Goal: Task Accomplishment & Management: Use online tool/utility

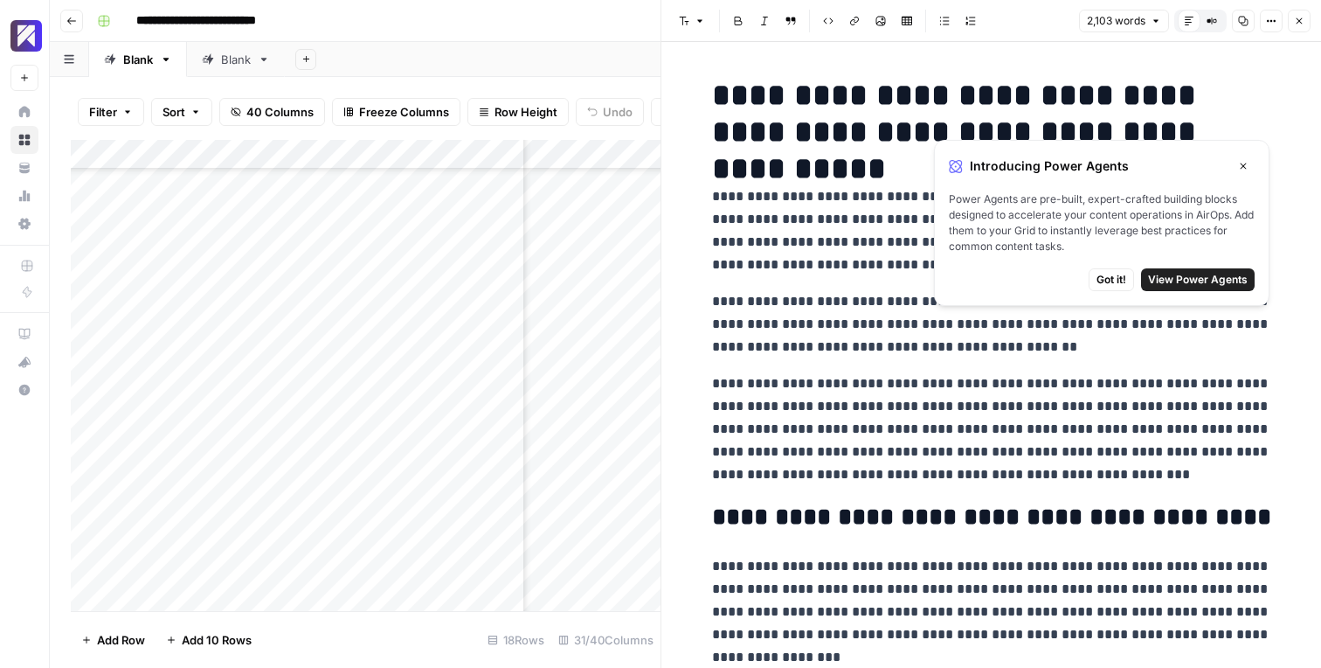
scroll to position [121, 3750]
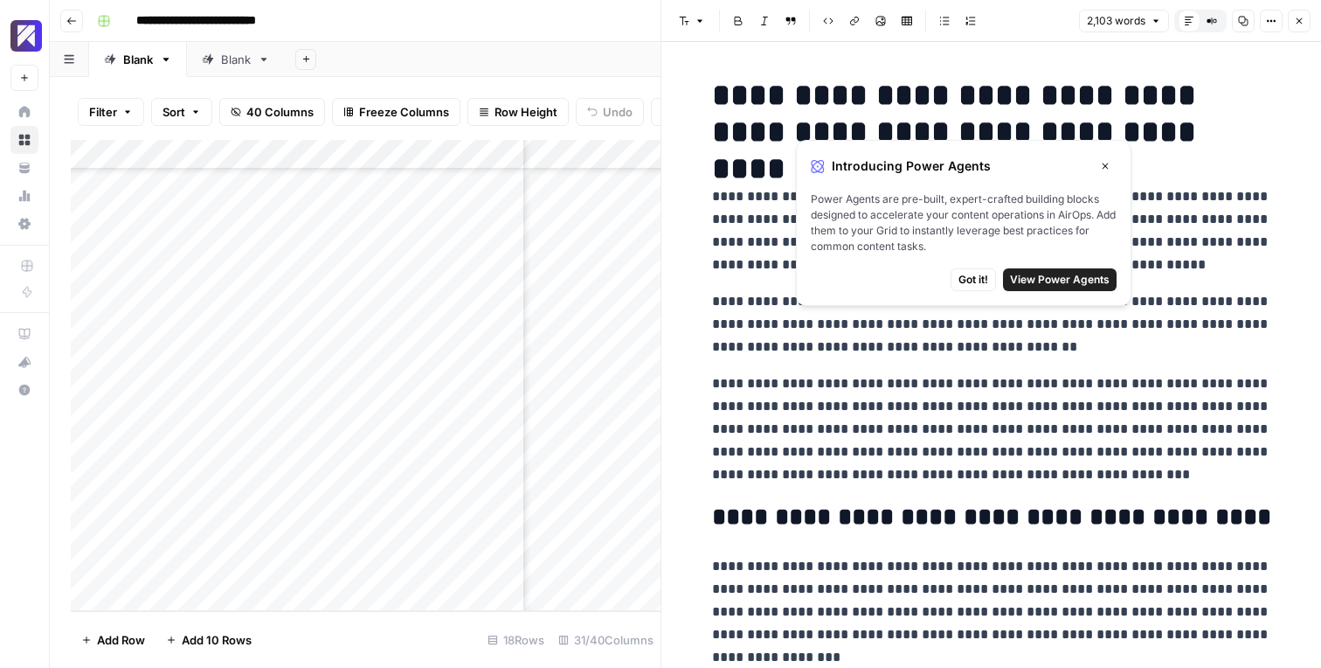
click at [987, 278] on span "Got it!" at bounding box center [974, 280] width 30 height 16
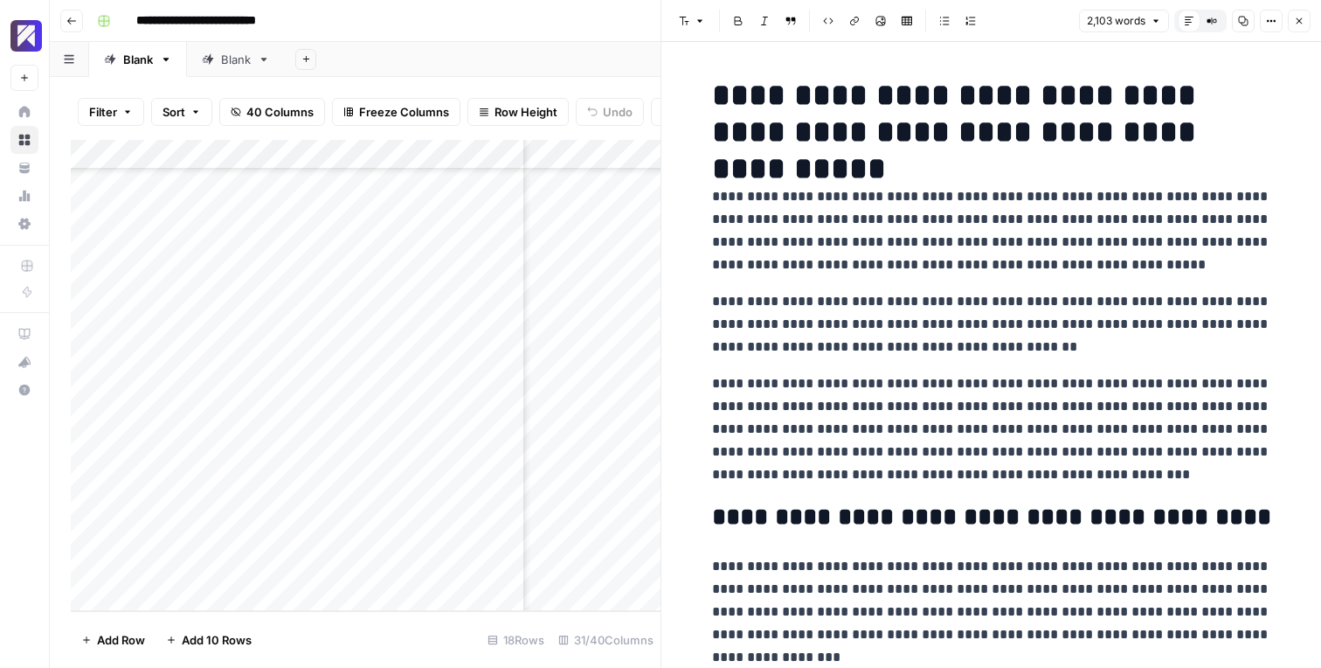
click at [1301, 16] on icon "button" at bounding box center [1299, 21] width 10 height 10
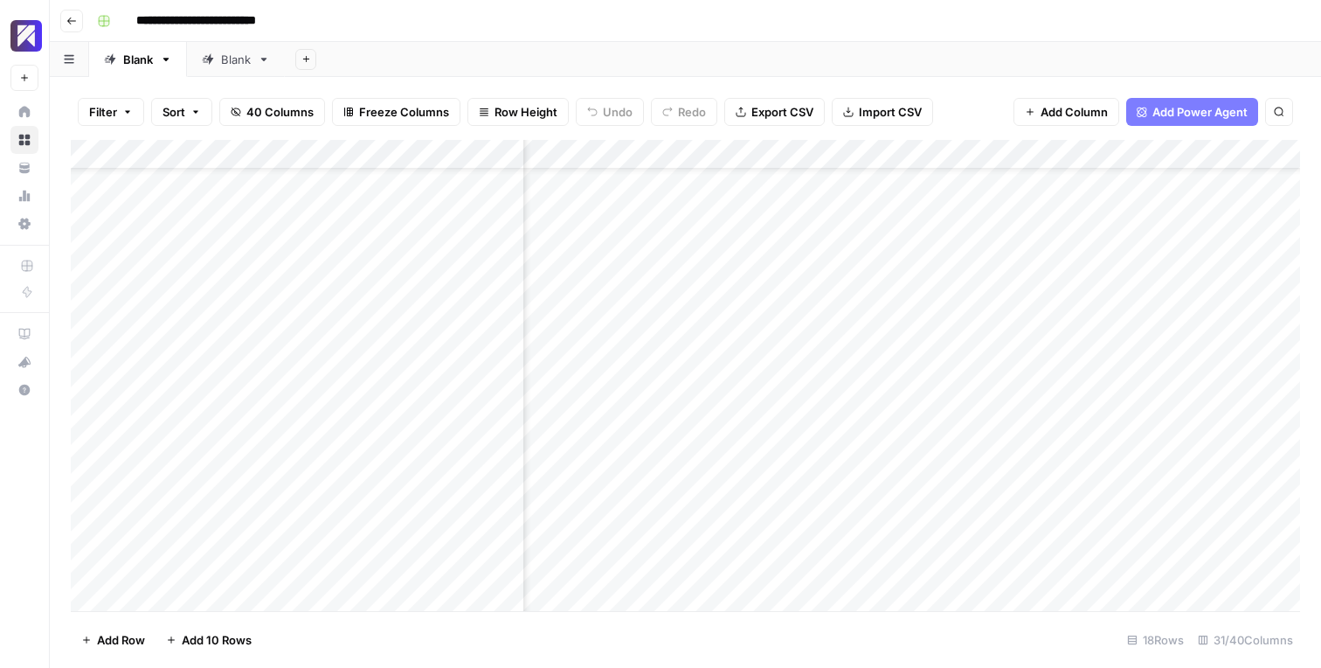
scroll to position [121, 3750]
click at [399, 508] on div "Add Column" at bounding box center [685, 375] width 1229 height 471
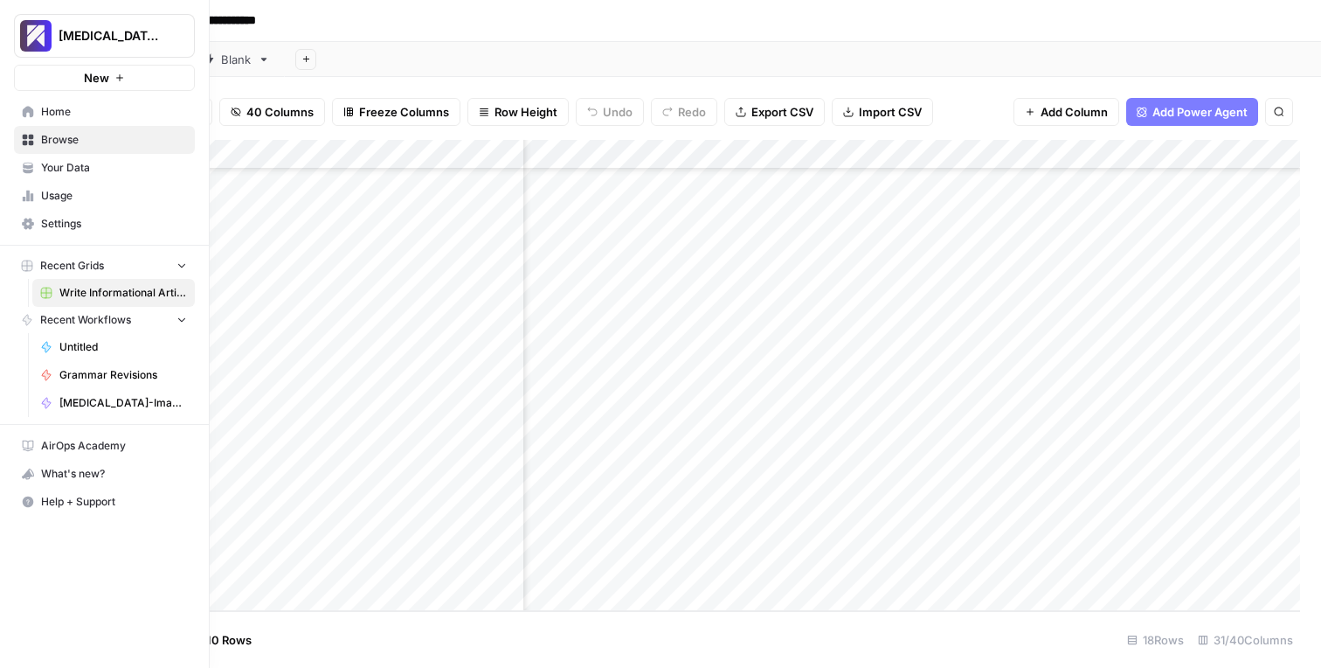
click at [82, 166] on span "Your Data" at bounding box center [114, 168] width 146 height 16
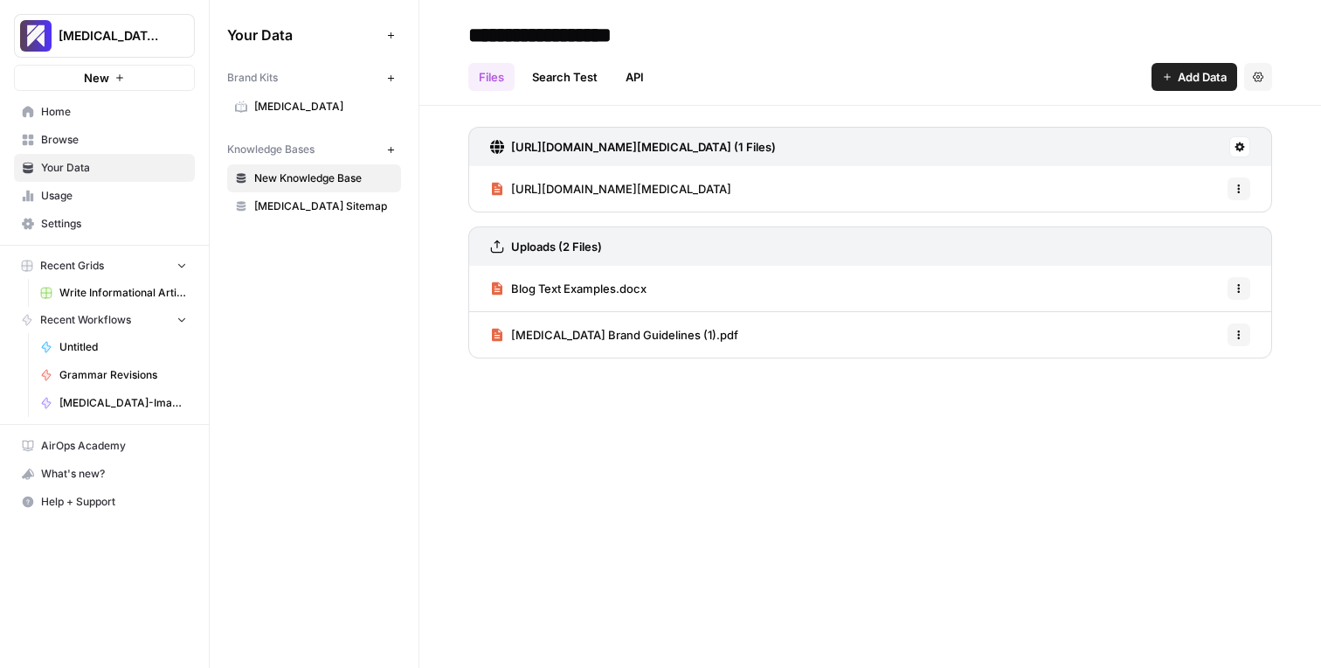
click at [87, 140] on span "Browse" at bounding box center [114, 140] width 146 height 16
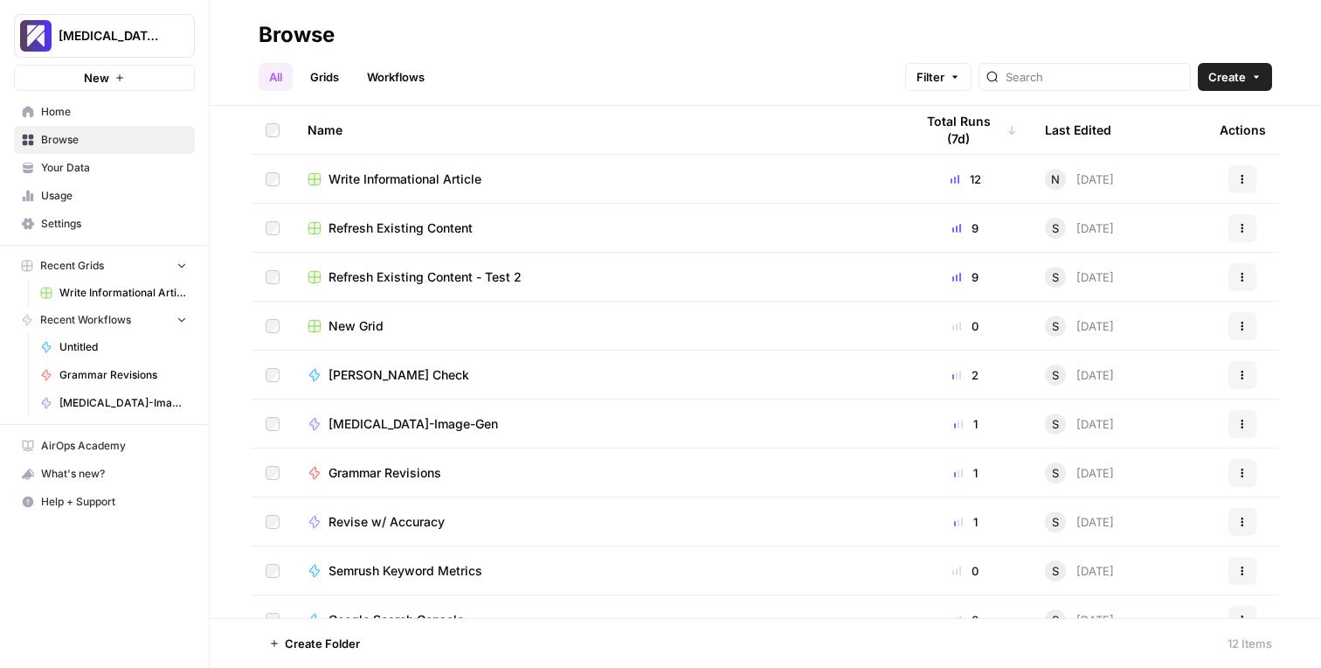
click at [80, 117] on span "Home" at bounding box center [114, 112] width 146 height 16
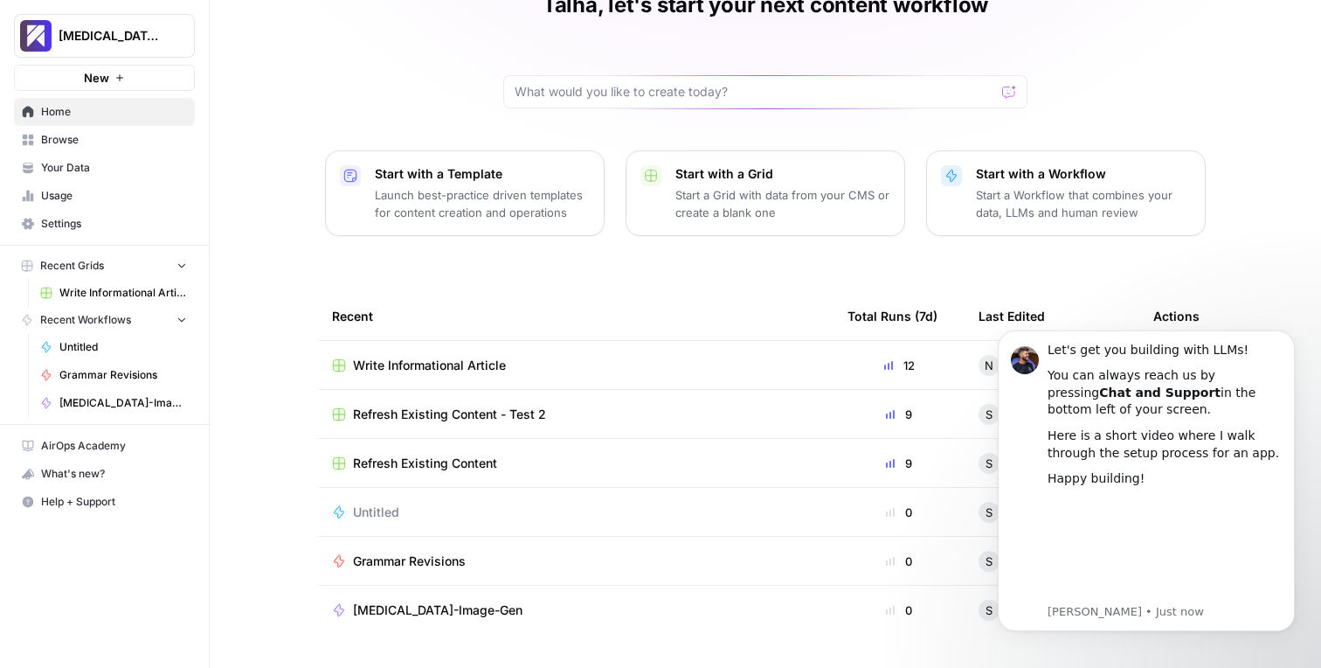
scroll to position [136, 0]
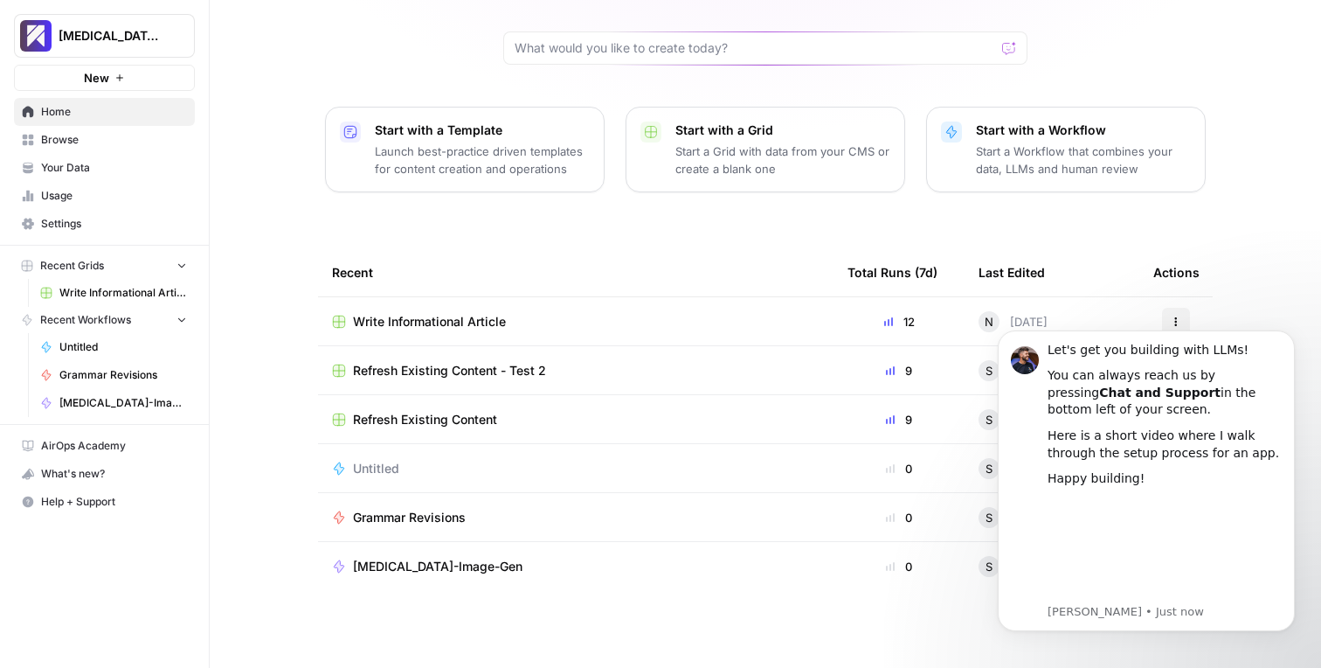
click at [460, 318] on span "Write Informational Article" at bounding box center [429, 321] width 153 height 17
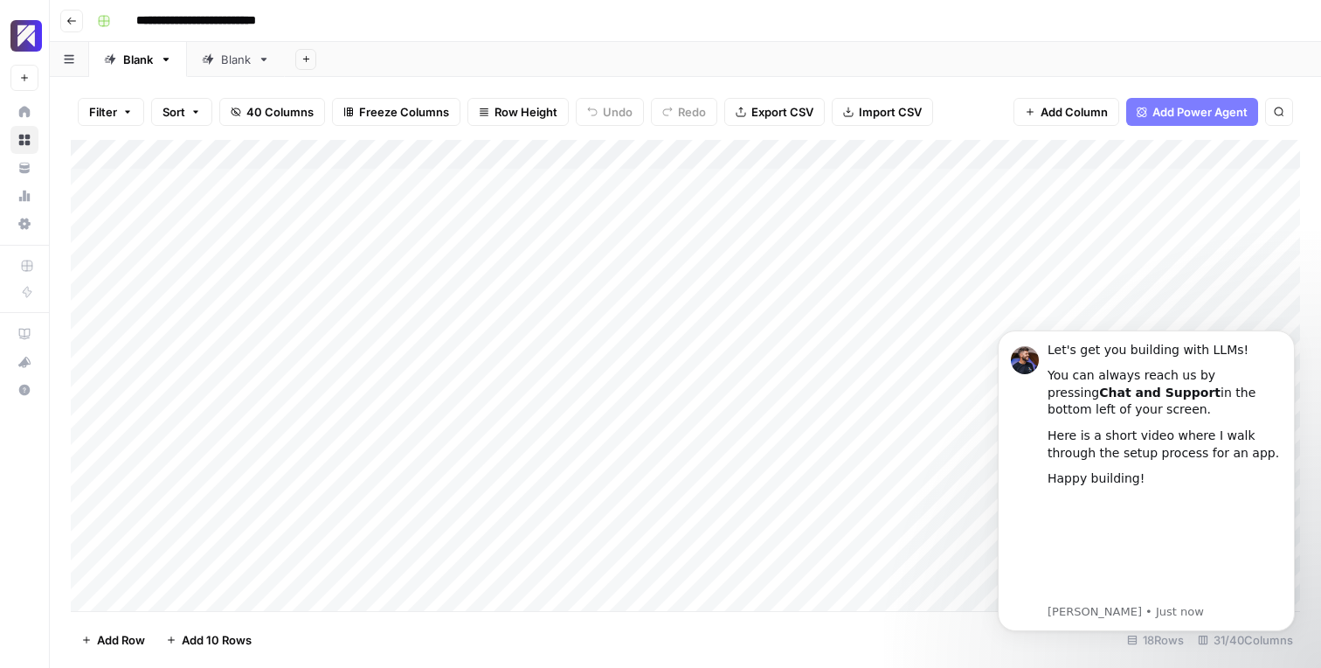
click at [170, 58] on icon "button" at bounding box center [166, 59] width 6 height 3
click at [169, 58] on icon "button" at bounding box center [166, 59] width 6 height 3
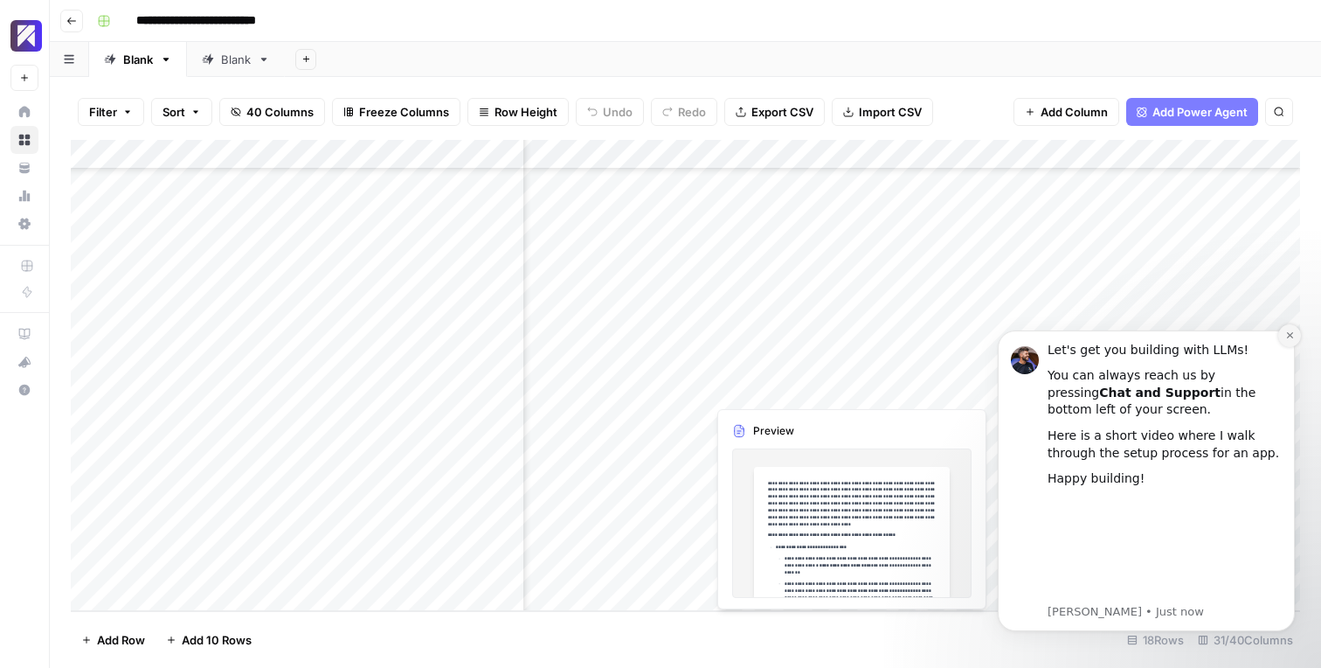
click at [1291, 334] on icon "Dismiss notification" at bounding box center [1289, 335] width 6 height 6
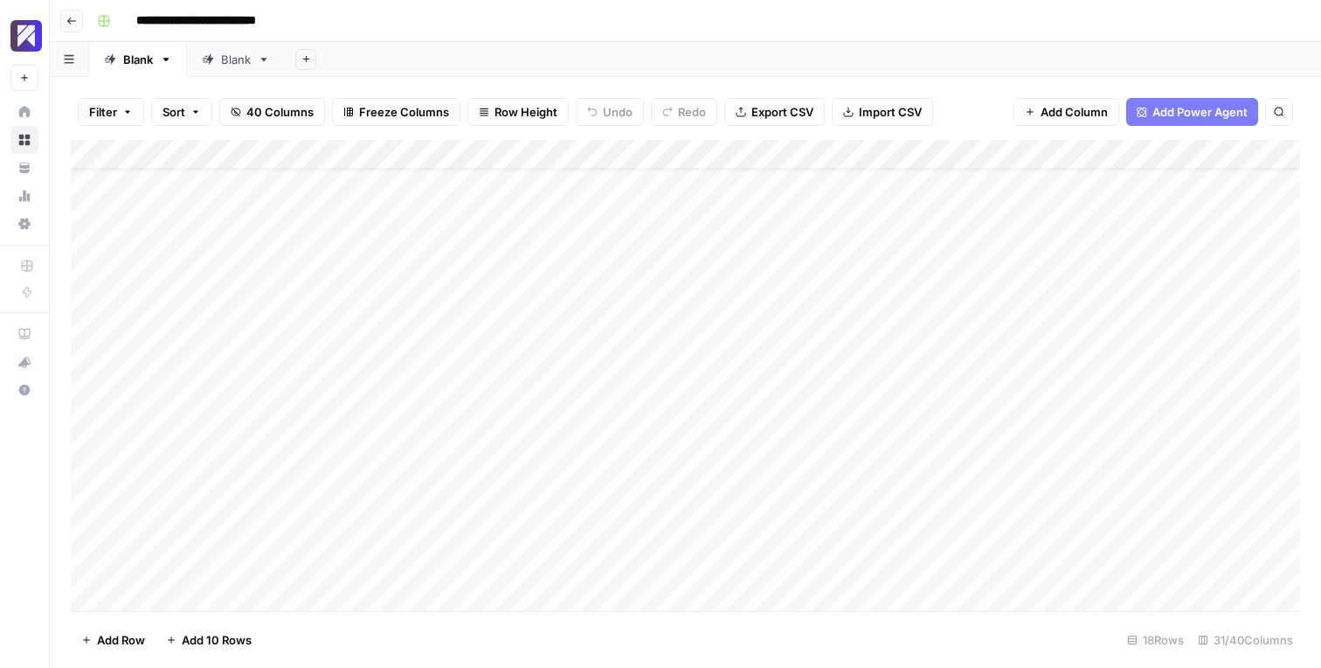
scroll to position [121, 0]
click at [669, 156] on div "Add Column" at bounding box center [685, 375] width 1229 height 471
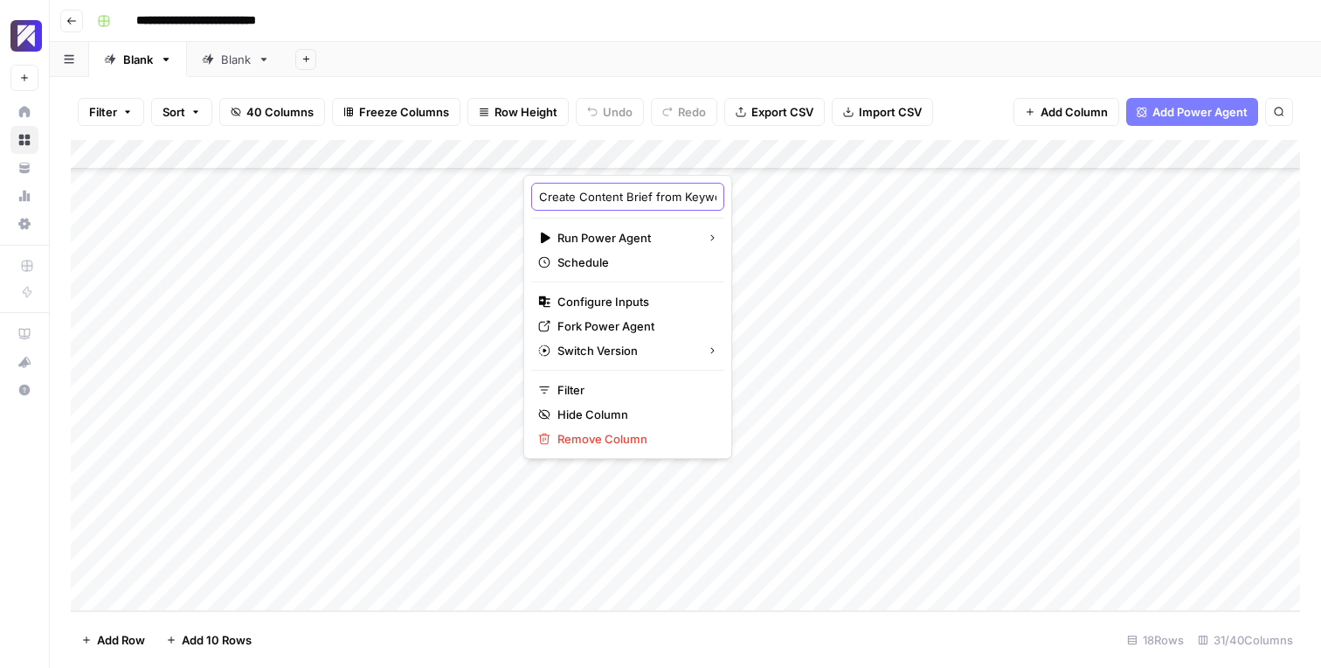
click at [616, 190] on input "Create Content Brief from Keyword" at bounding box center [627, 196] width 177 height 17
drag, startPoint x: 613, startPoint y: 197, endPoint x: 725, endPoint y: 197, distance: 112.7
click at [726, 197] on body "**********" at bounding box center [660, 334] width 1321 height 668
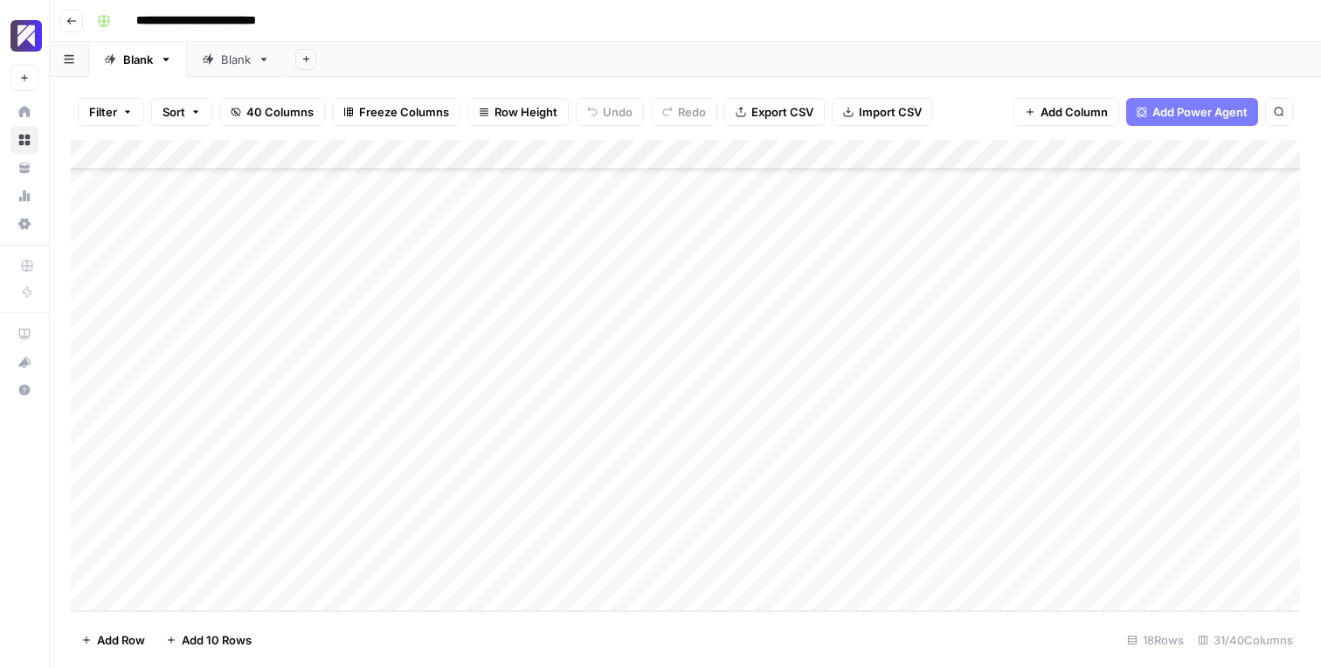
click at [653, 158] on div "Add Column" at bounding box center [685, 375] width 1229 height 471
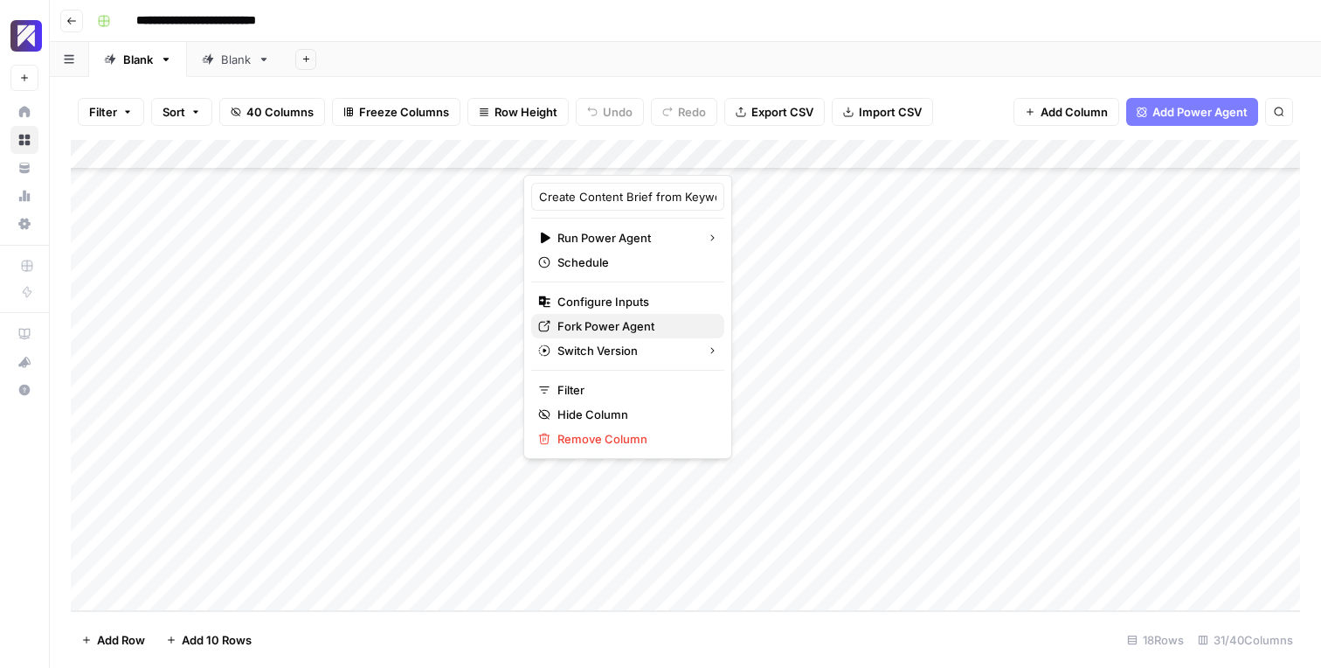
click at [582, 319] on span "Fork Power Agent" at bounding box center [634, 325] width 153 height 17
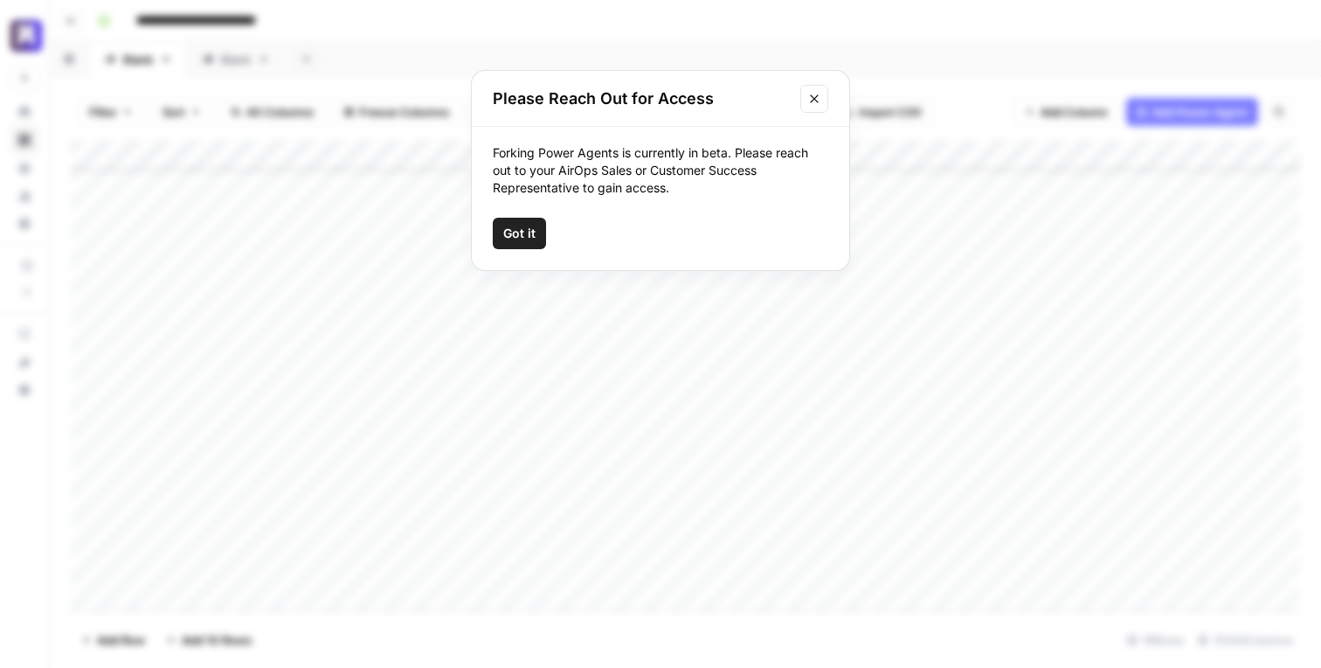
click at [526, 233] on span "Got it" at bounding box center [519, 233] width 32 height 17
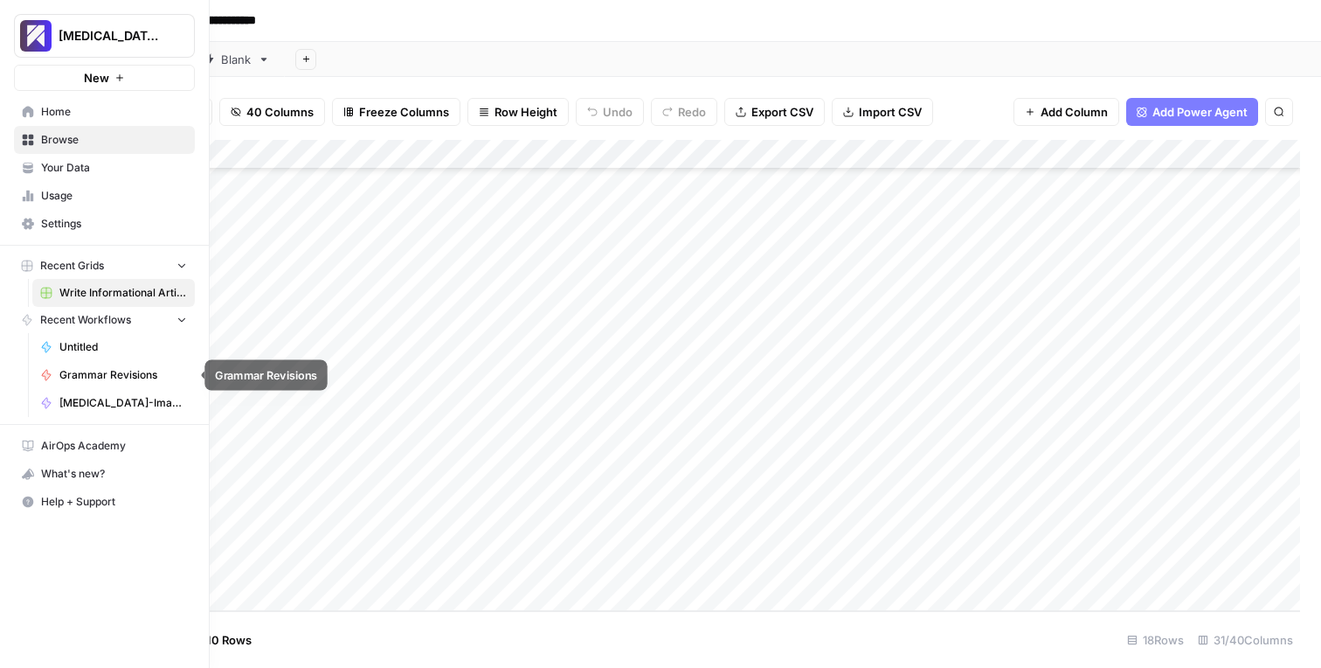
click at [98, 364] on link "Grammar Revisions" at bounding box center [113, 375] width 163 height 28
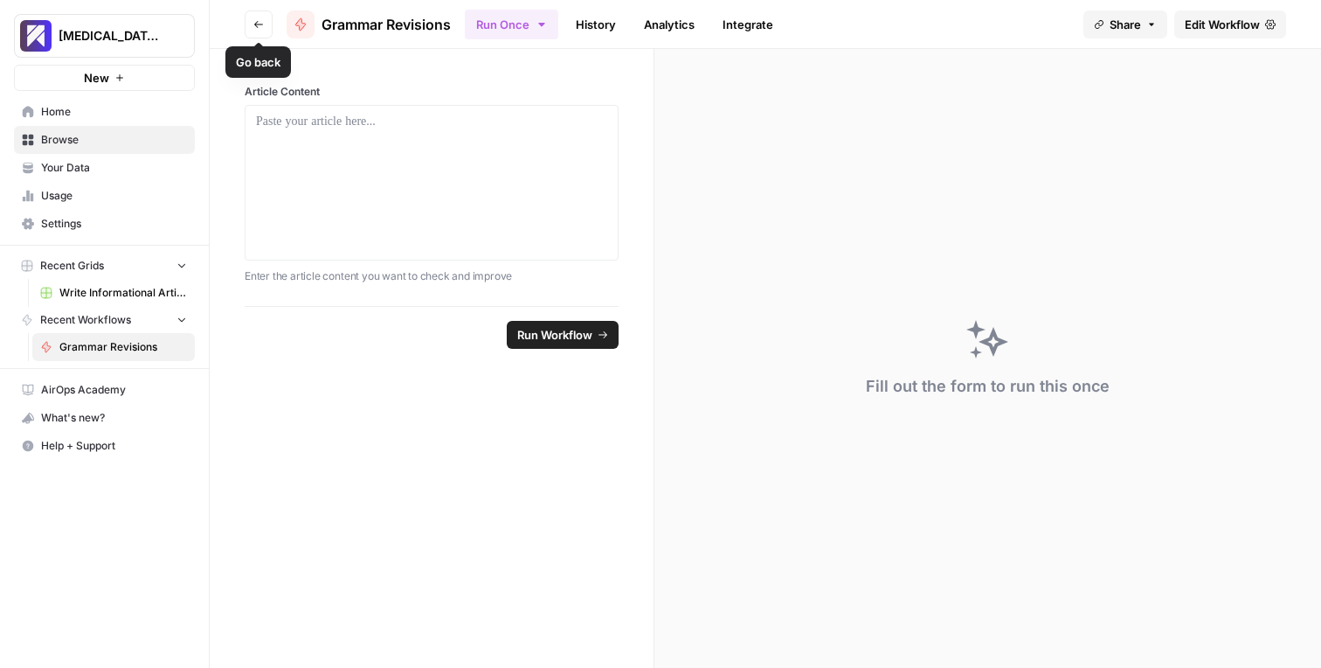
click at [247, 22] on button "Go back" at bounding box center [259, 24] width 28 height 28
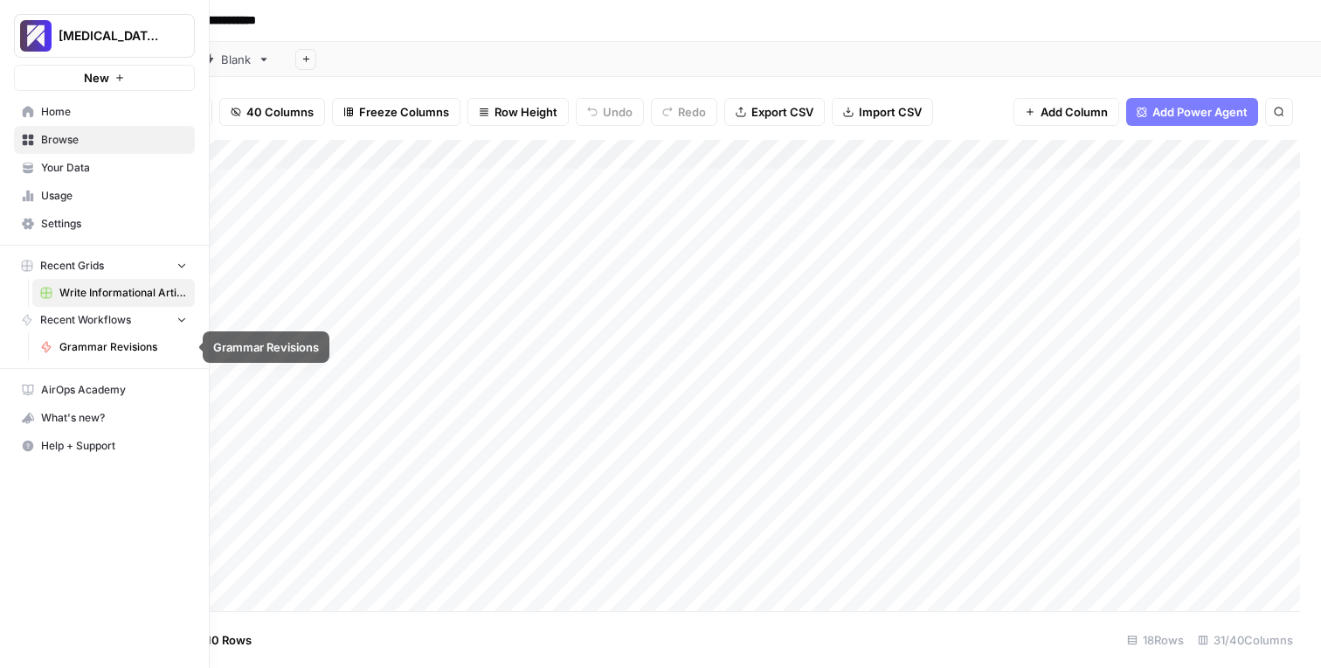
click at [92, 318] on span "Recent Workflows" at bounding box center [85, 320] width 91 height 16
click at [91, 347] on span "Grammar Revisions" at bounding box center [123, 347] width 128 height 16
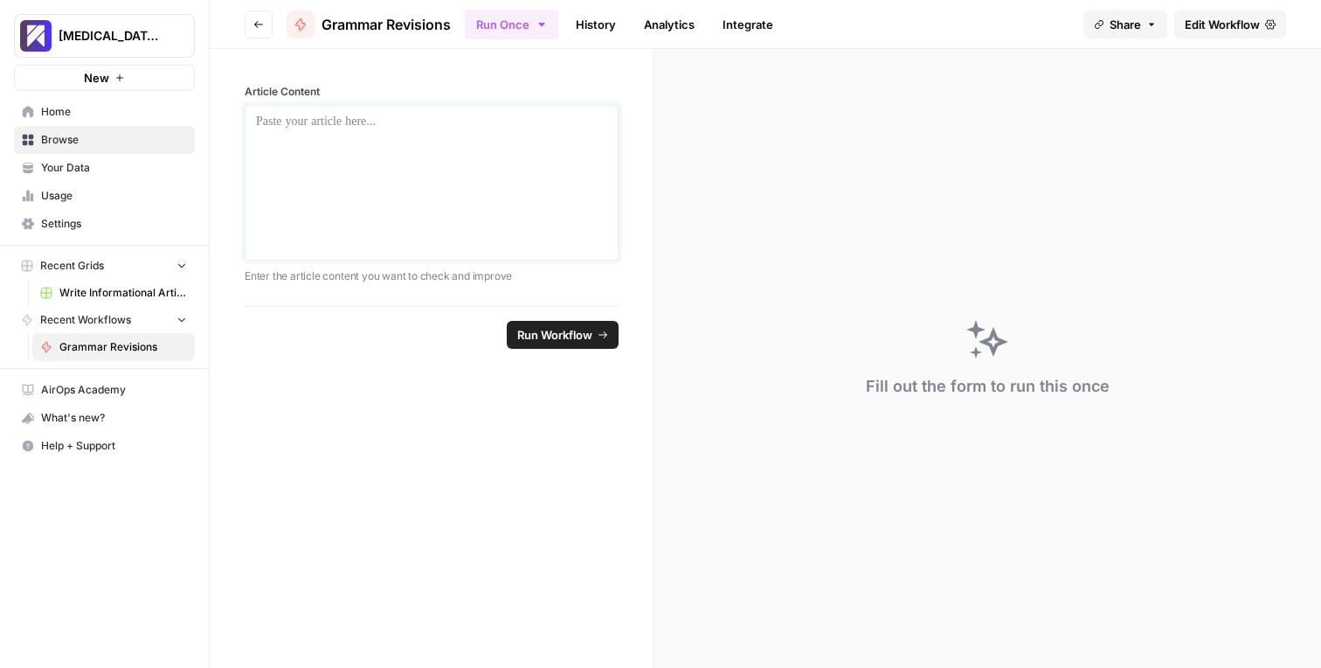
click at [322, 159] on div at bounding box center [431, 183] width 351 height 140
click at [254, 24] on icon "button" at bounding box center [258, 24] width 9 height 7
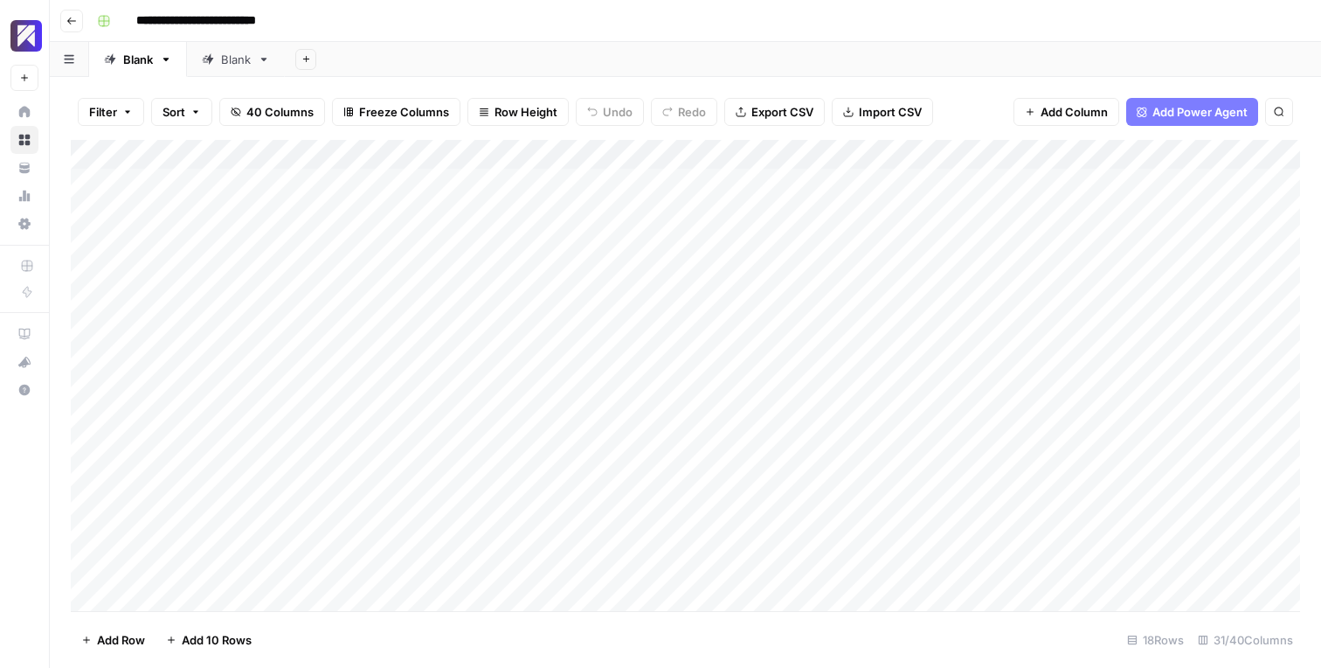
click at [1166, 107] on span "Add Power Agent" at bounding box center [1200, 111] width 95 height 17
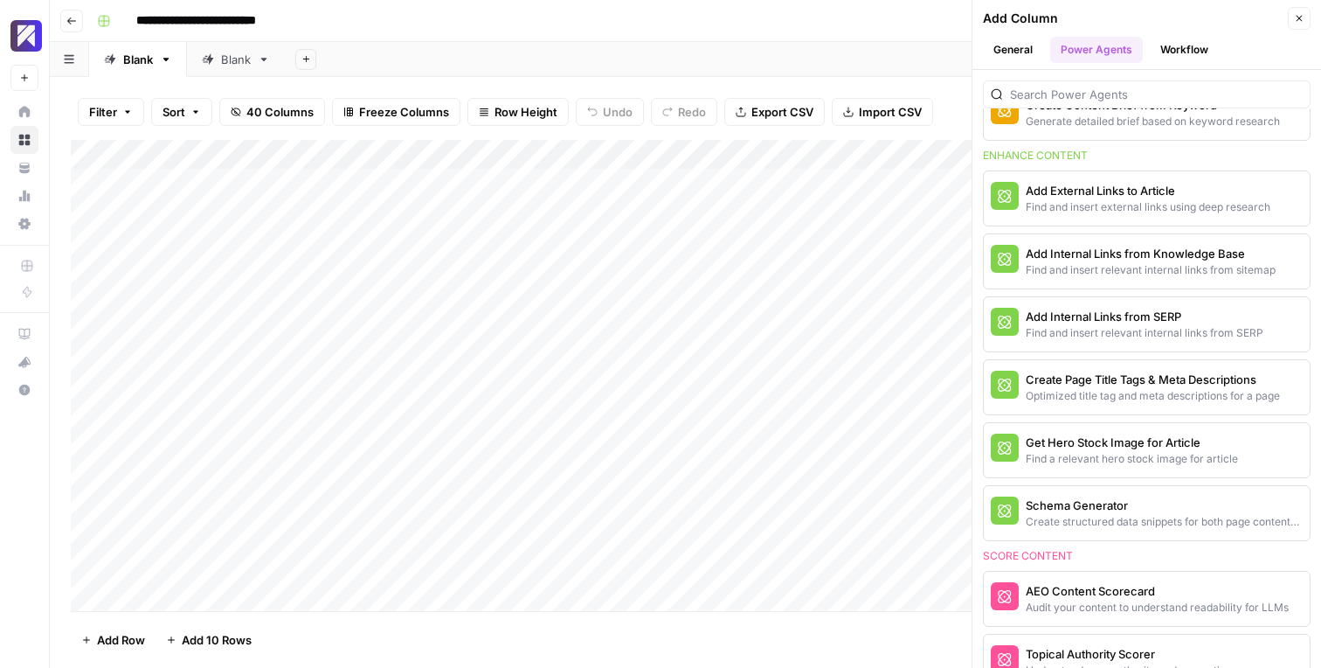
scroll to position [197, 0]
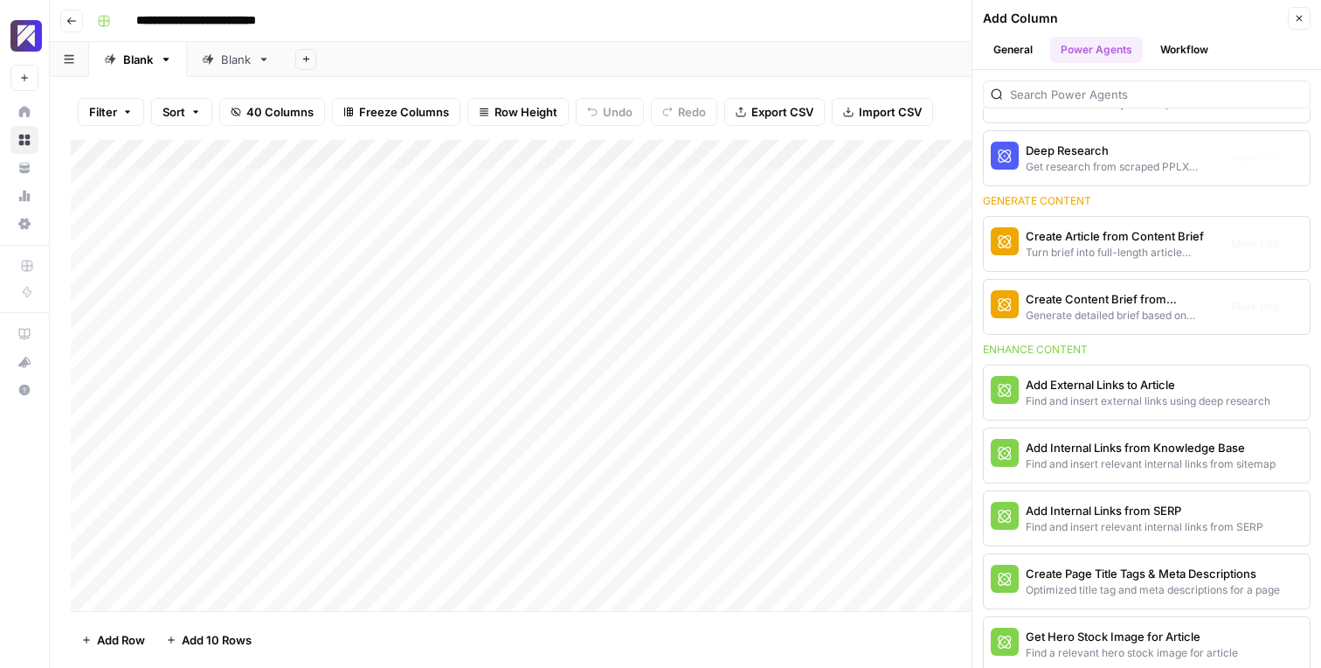
click at [1169, 48] on button "Workflow" at bounding box center [1184, 50] width 69 height 26
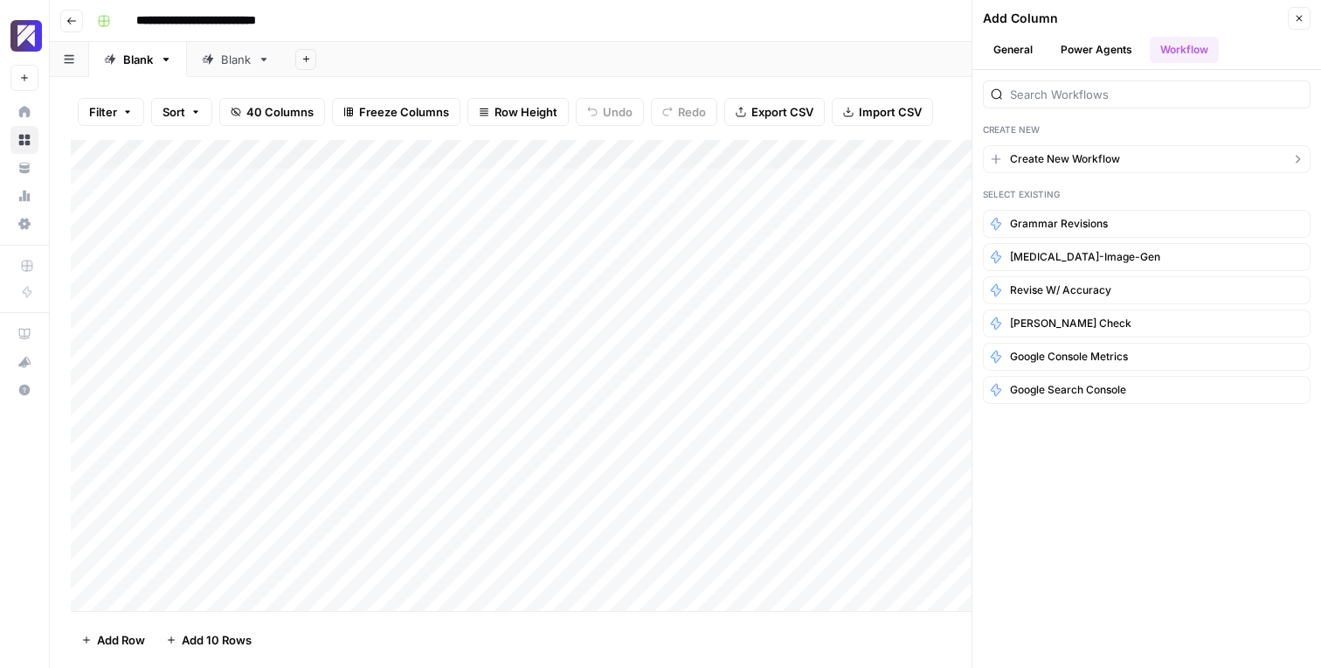
click at [1077, 156] on span "Create New Workflow" at bounding box center [1065, 159] width 110 height 16
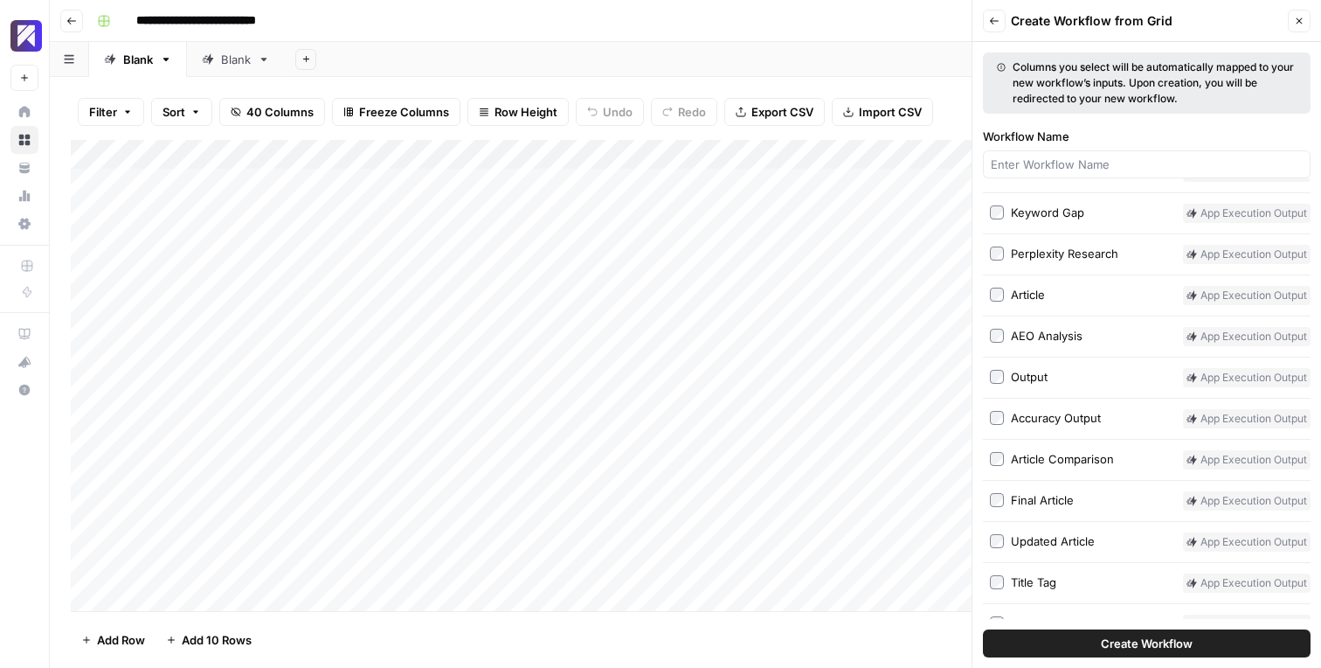
scroll to position [752, 0]
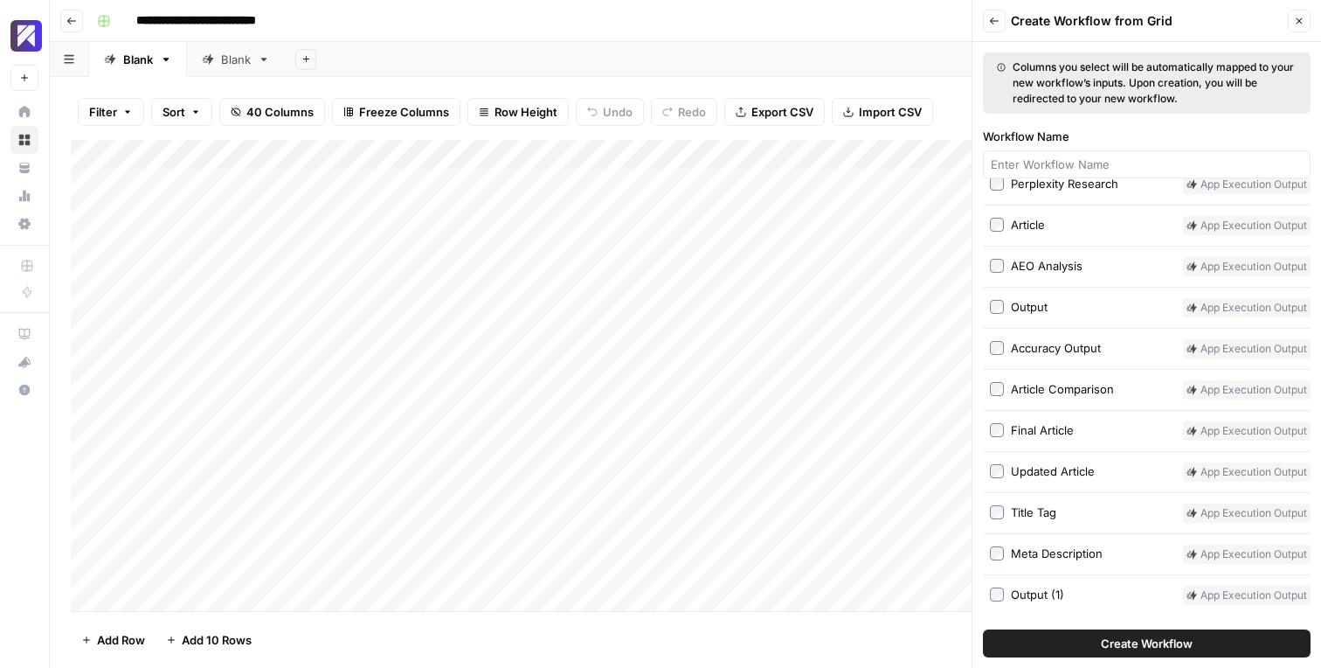
click at [1082, 638] on button "Create Workflow" at bounding box center [1147, 643] width 328 height 28
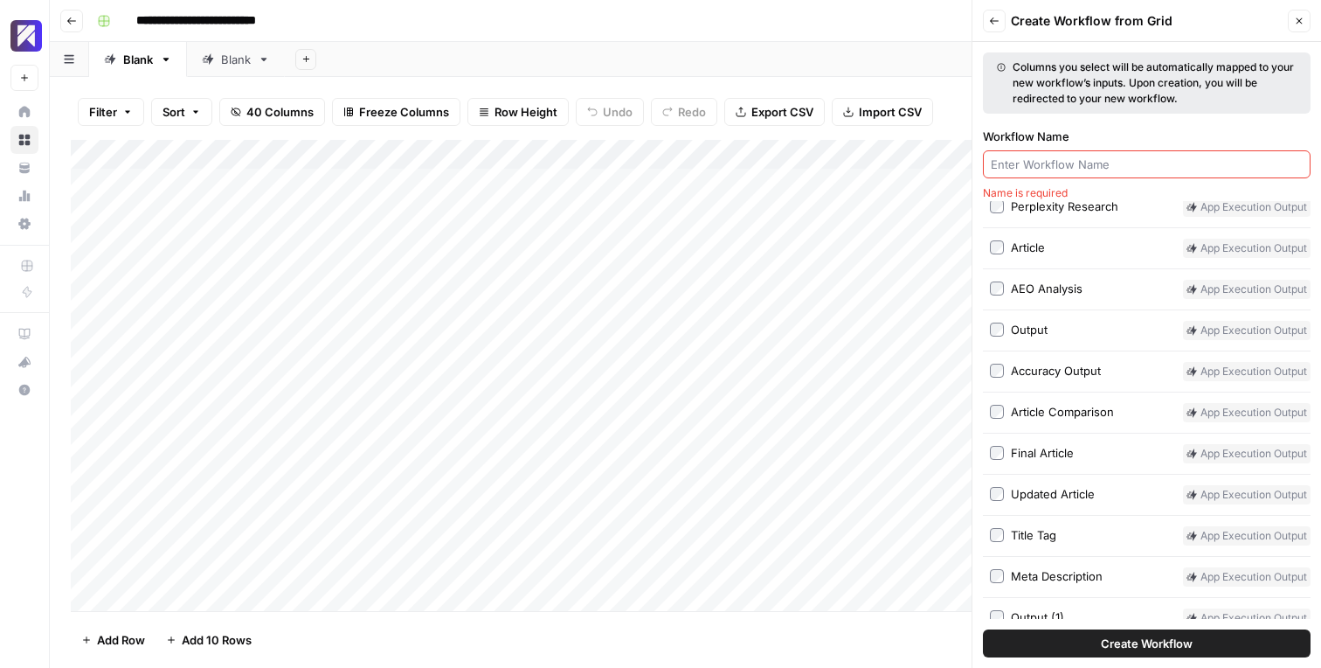
scroll to position [847, 0]
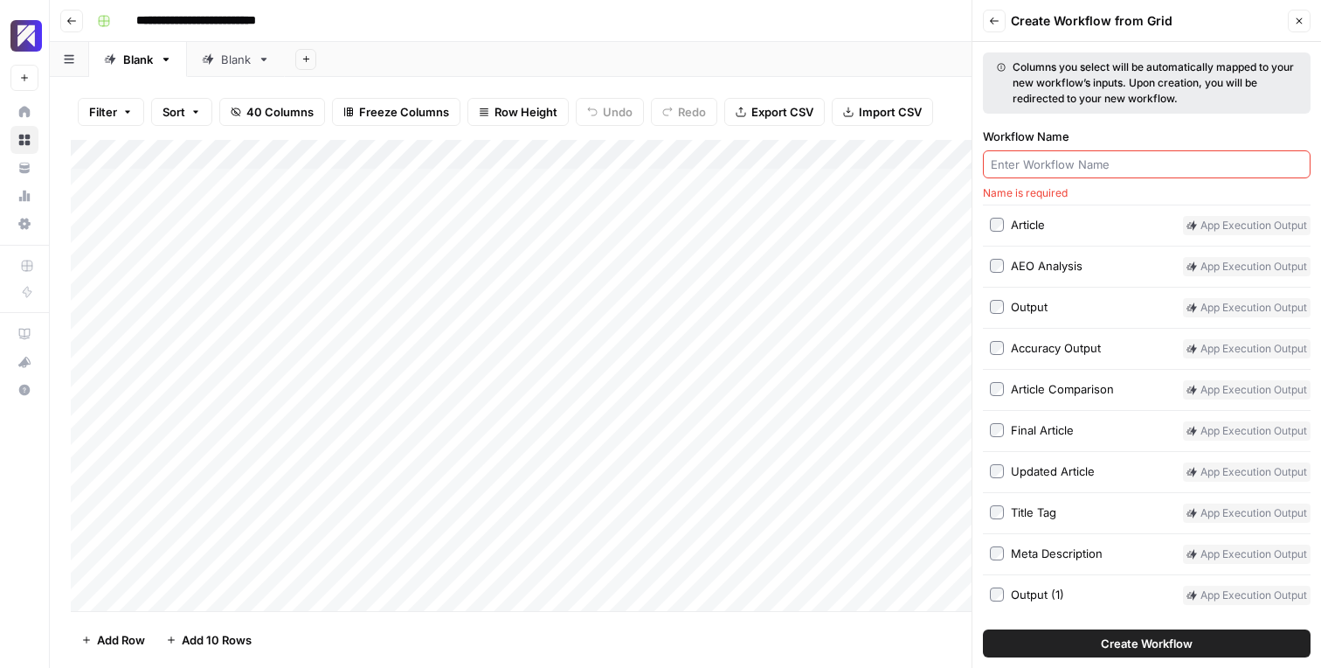
click at [1101, 168] on input "Workflow Name" at bounding box center [1147, 164] width 312 height 17
type input "Post to [MEDICAL_DATA][DOMAIN_NAME]"
click at [1064, 641] on button "Create Workflow" at bounding box center [1147, 643] width 328 height 28
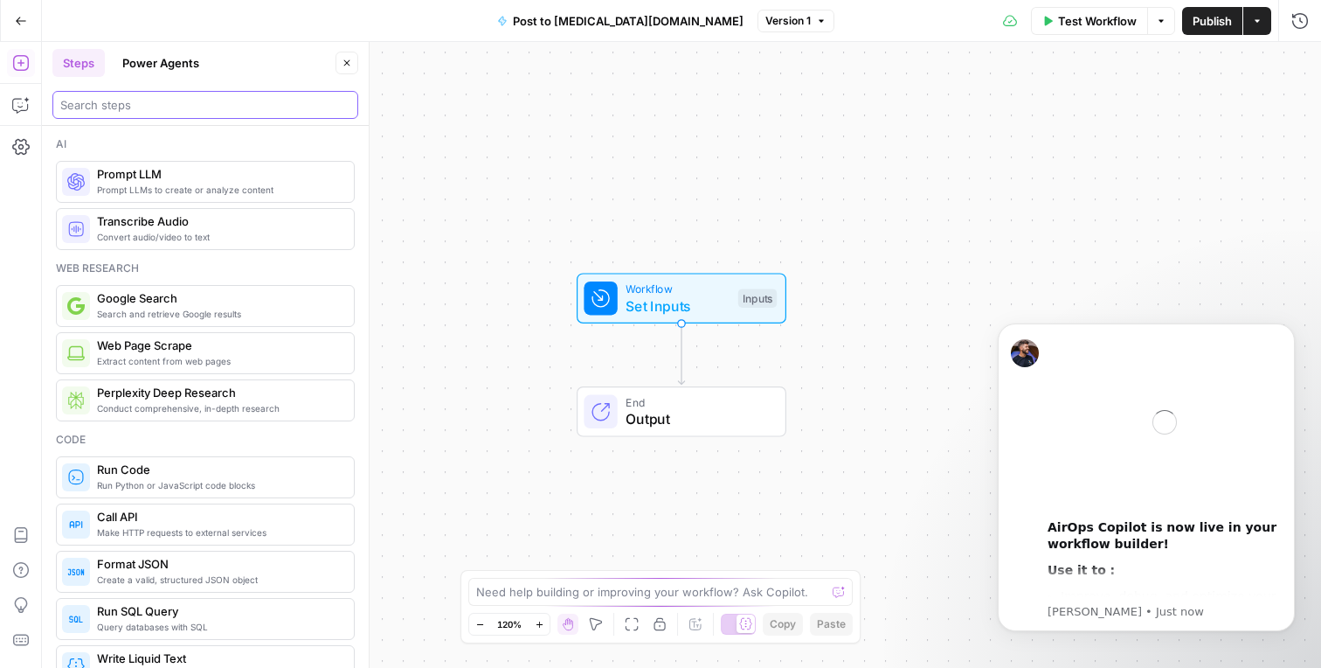
click at [179, 100] on input "search" at bounding box center [205, 104] width 290 height 17
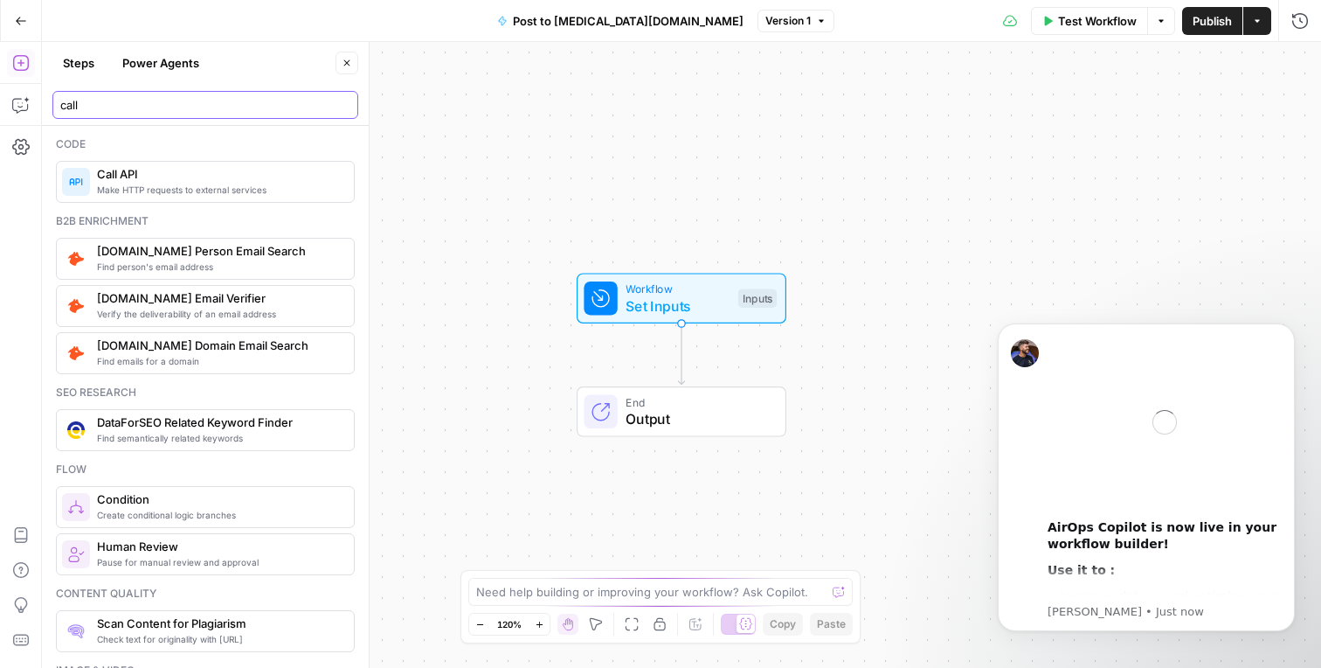
type input "call"
click at [154, 190] on span "Make HTTP requests to external services" at bounding box center [218, 190] width 243 height 14
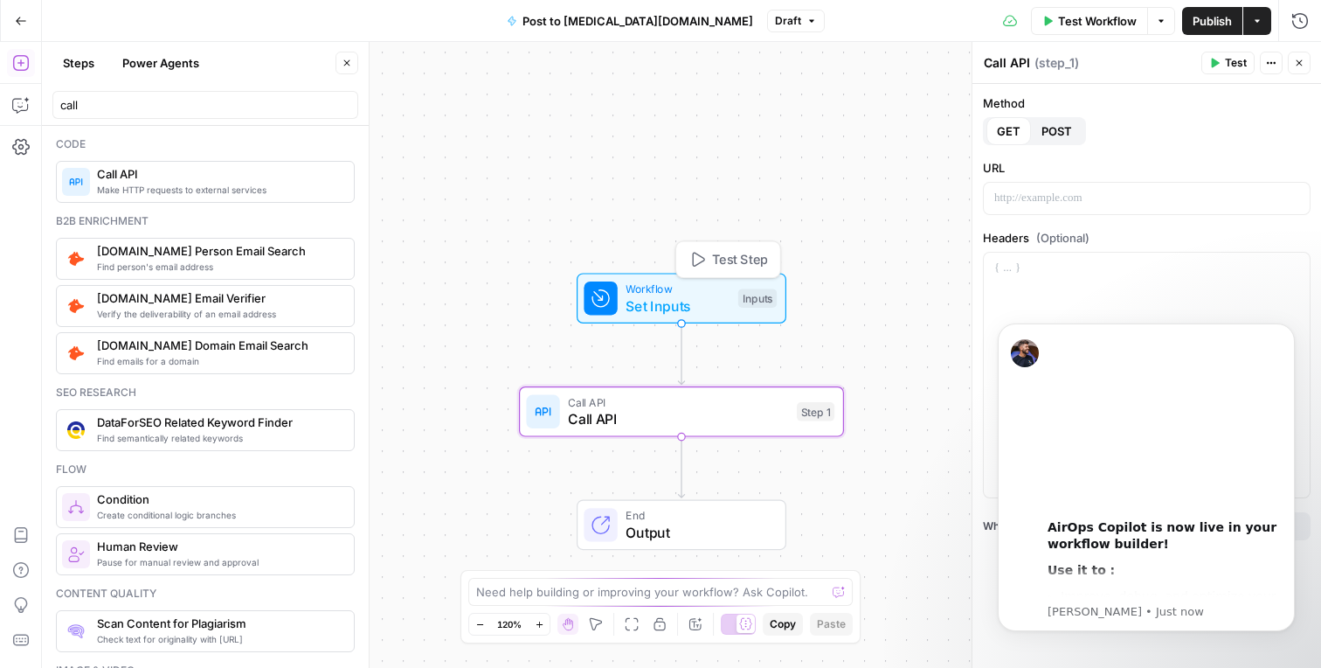
click at [763, 286] on div "Workflow Set Inputs Inputs Test Step" at bounding box center [680, 299] width 193 height 36
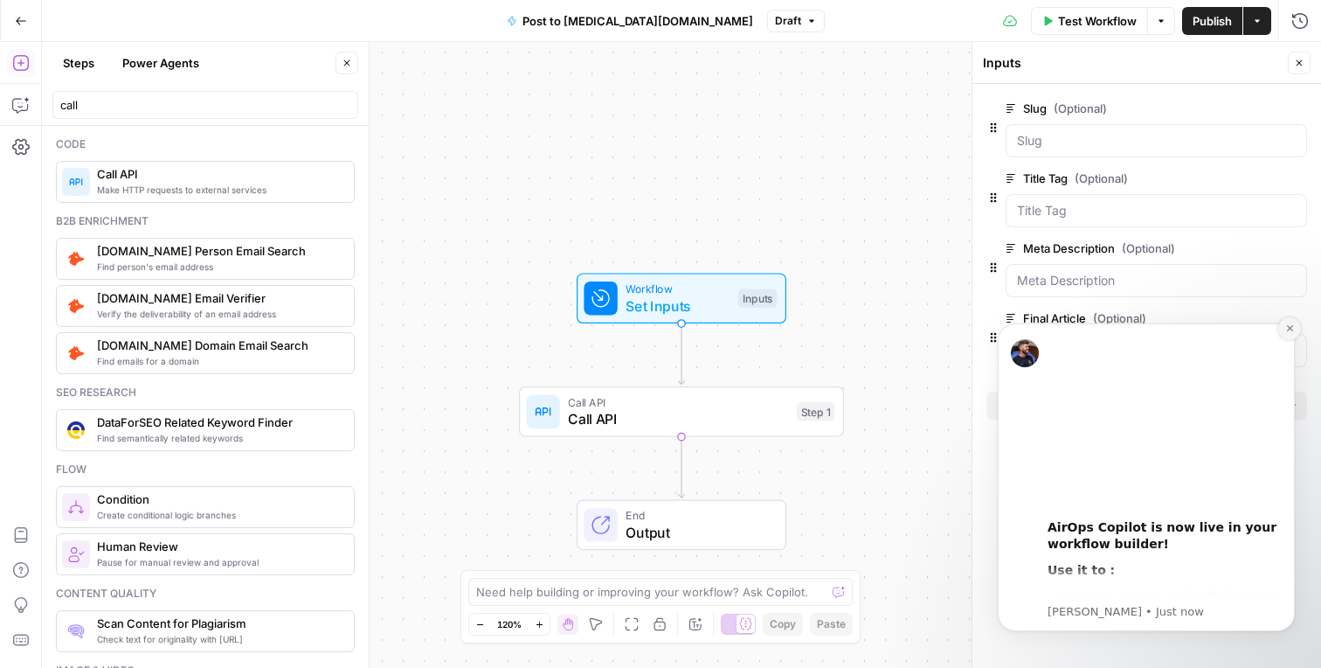
click at [1294, 329] on button "Dismiss notification" at bounding box center [1289, 328] width 23 height 23
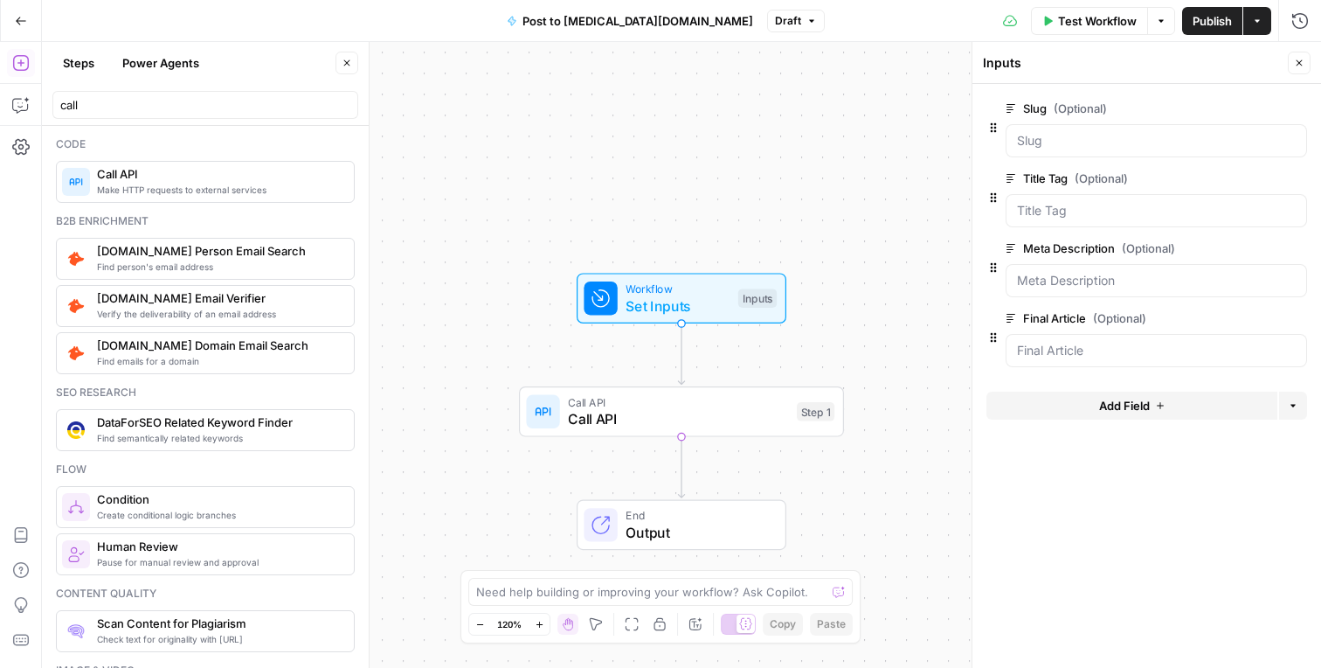
click at [1135, 336] on div at bounding box center [1156, 350] width 301 height 33
click at [1239, 313] on span "edit field" at bounding box center [1241, 318] width 38 height 14
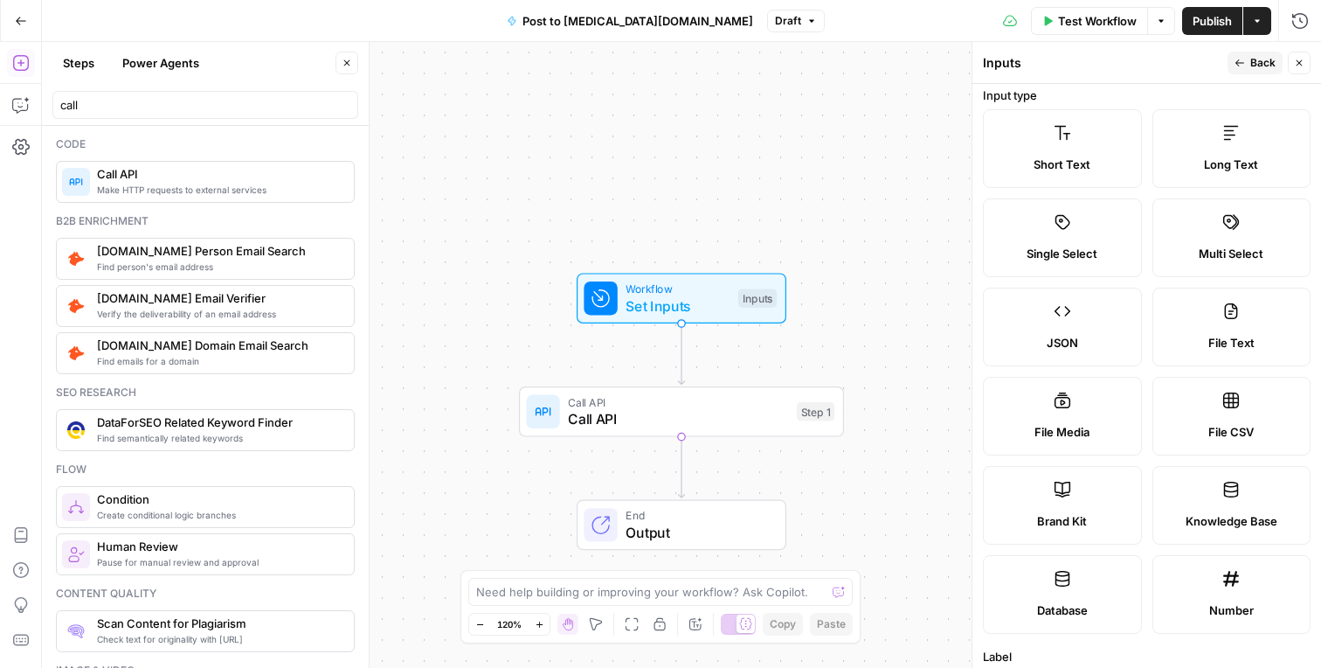
scroll to position [10, 0]
click at [1196, 329] on label "File Text" at bounding box center [1232, 324] width 159 height 79
type textarea "Supports .pdf, .txt, .docx, .md file types"
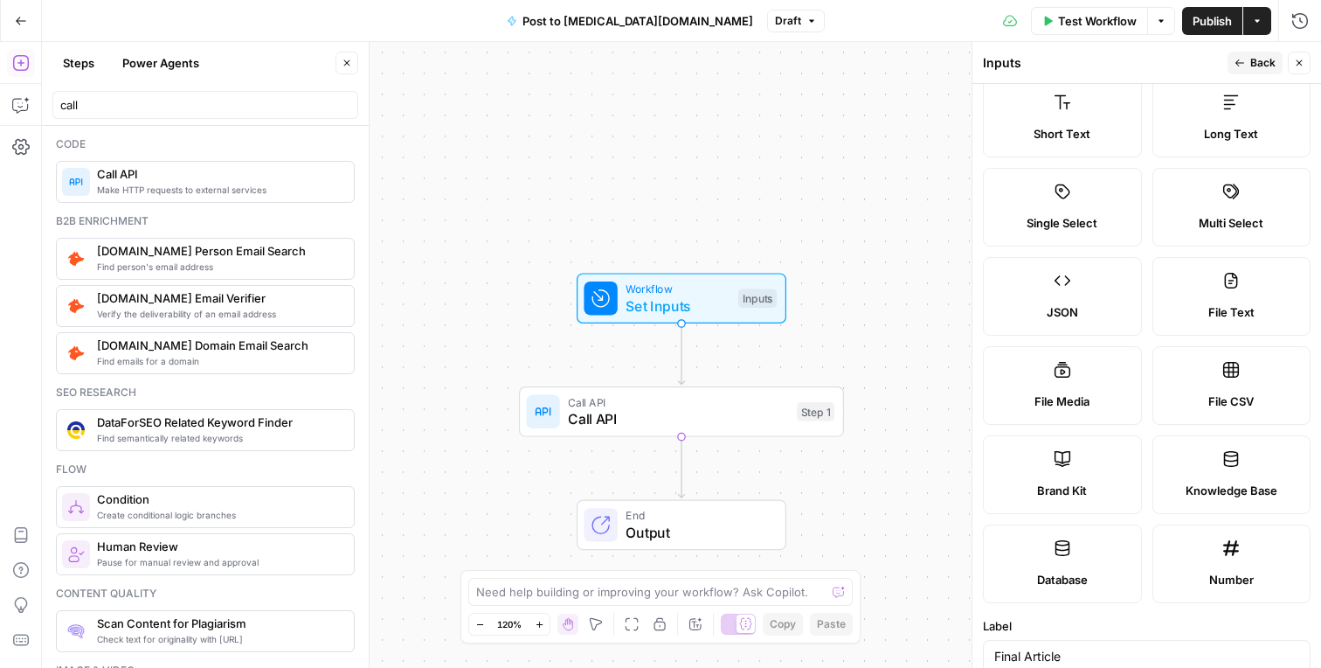
scroll to position [0, 0]
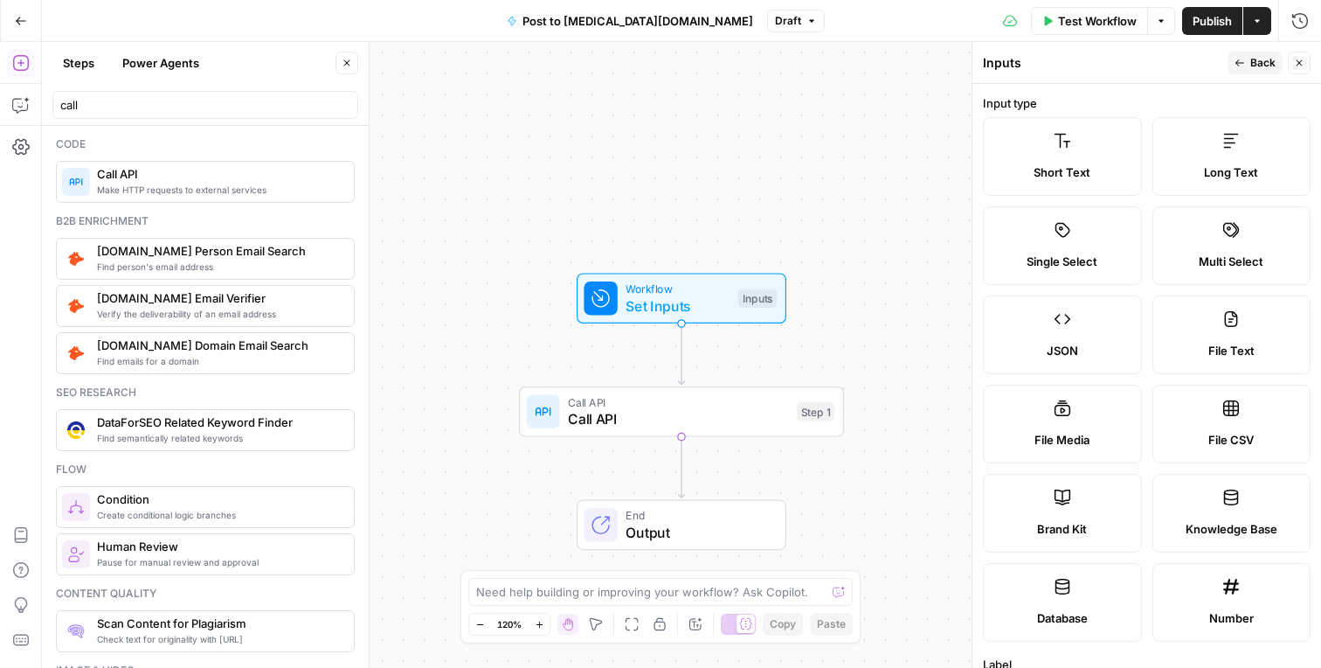
click at [1246, 59] on button "Back" at bounding box center [1255, 63] width 55 height 23
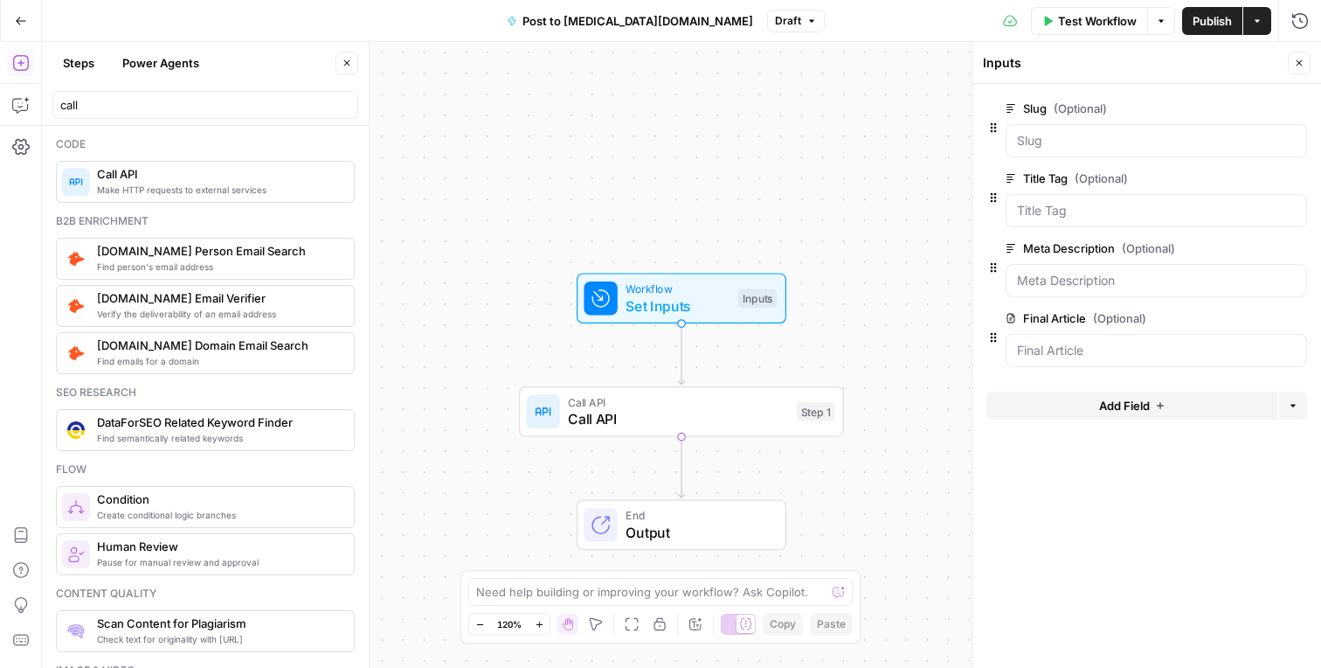
click at [1132, 362] on div at bounding box center [1156, 350] width 301 height 33
click at [1231, 316] on span "edit field" at bounding box center [1241, 318] width 38 height 14
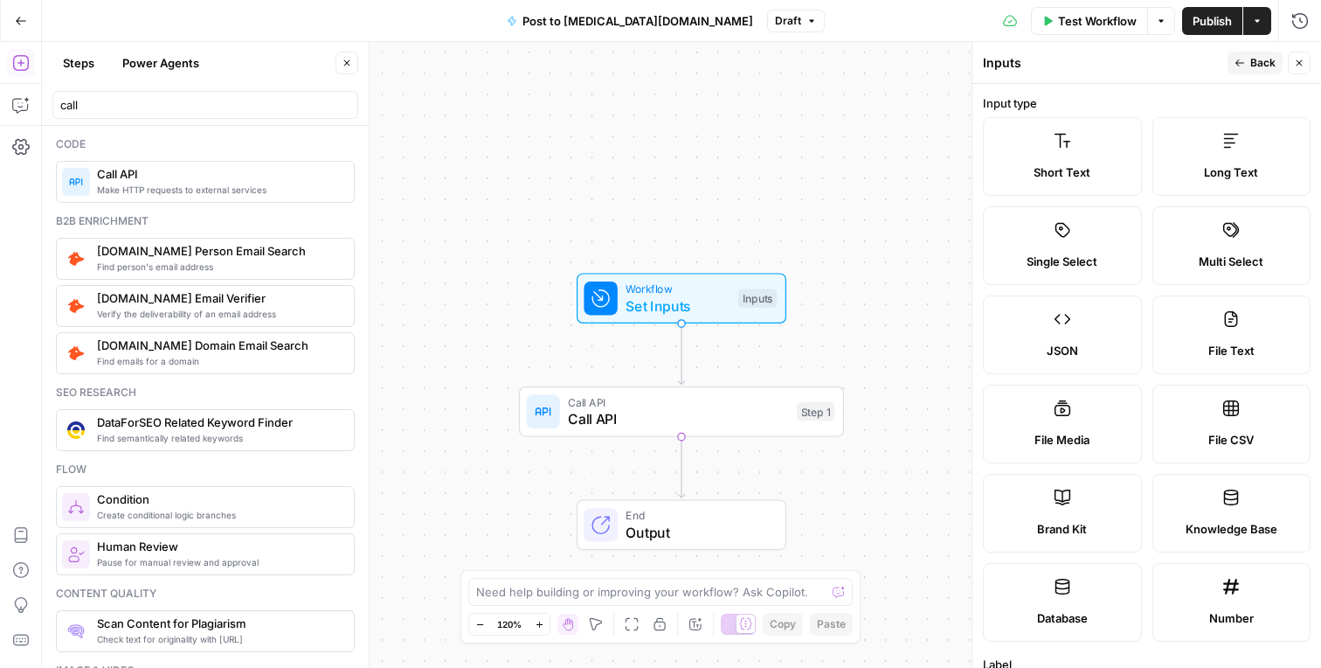
scroll to position [29, 0]
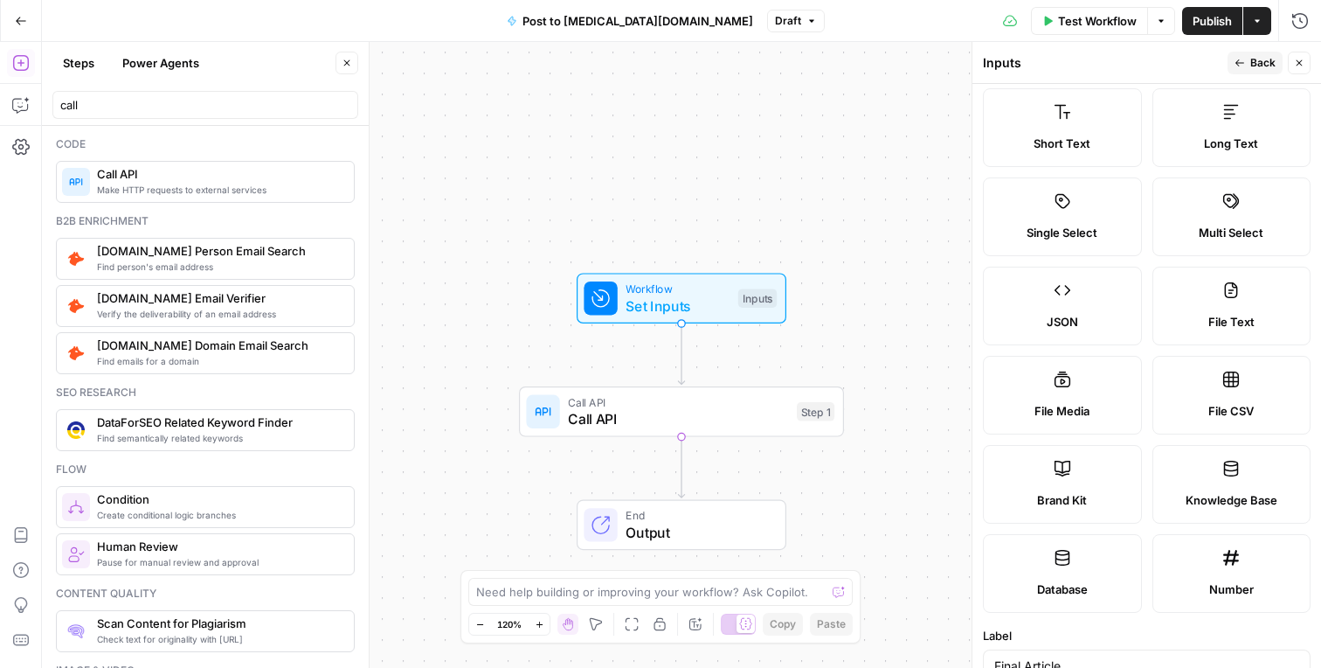
click at [1233, 304] on label "File Text" at bounding box center [1232, 306] width 159 height 79
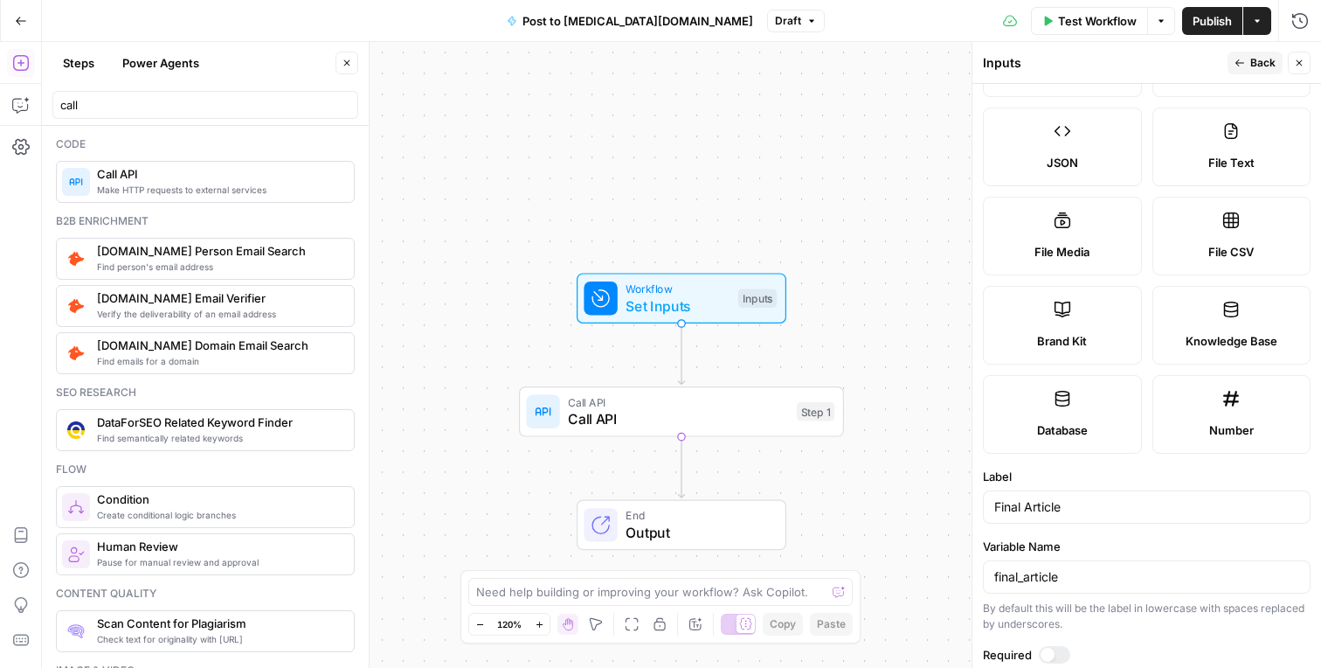
scroll to position [384, 0]
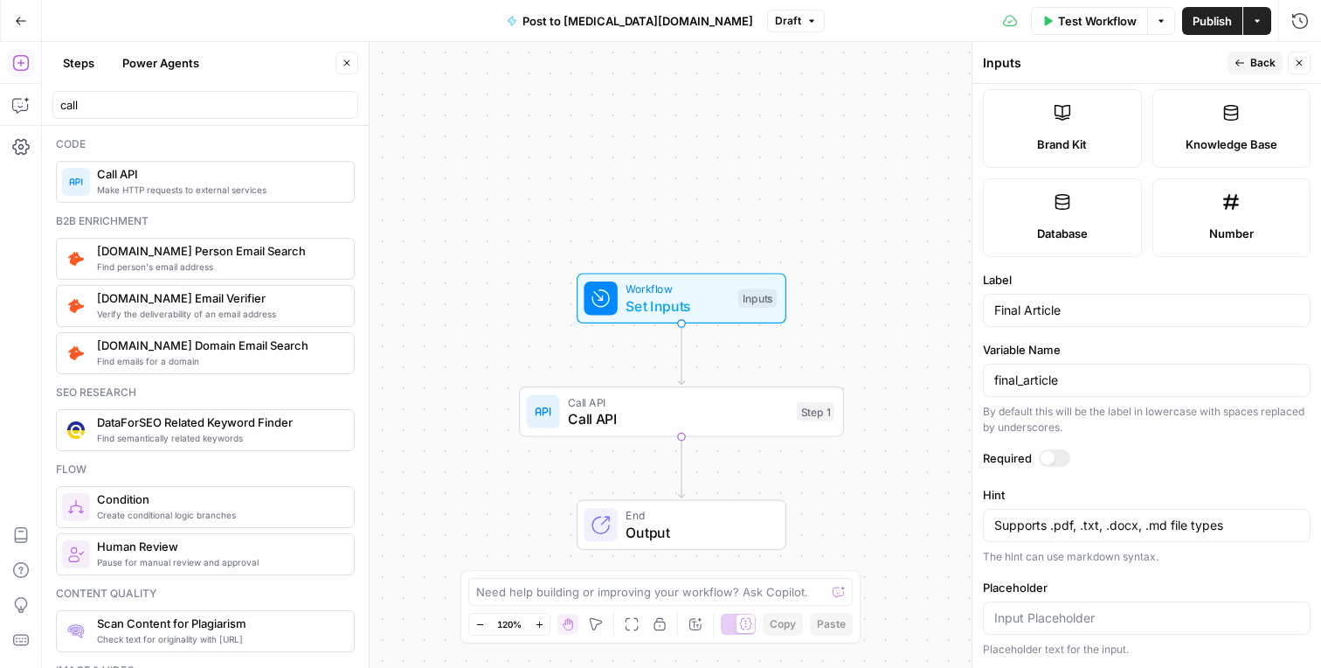
click at [16, 17] on icon "button" at bounding box center [21, 21] width 12 height 12
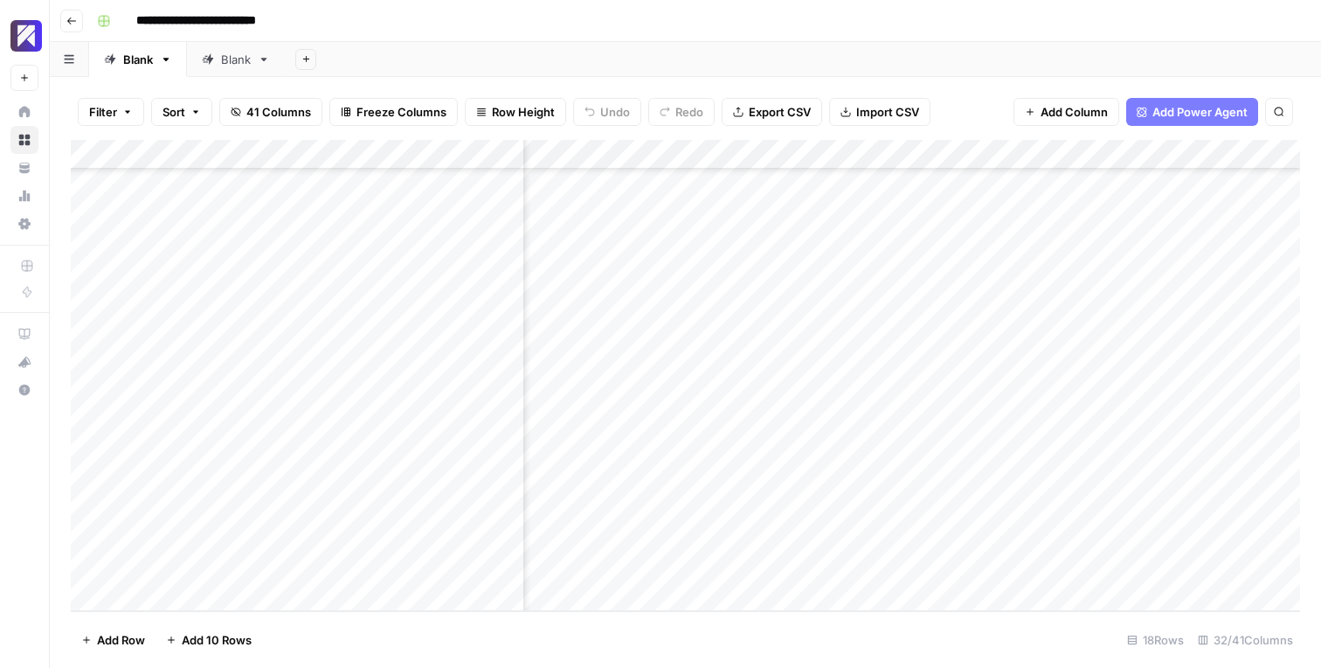
scroll to position [121, 1140]
click at [731, 507] on div "Add Column" at bounding box center [685, 375] width 1229 height 471
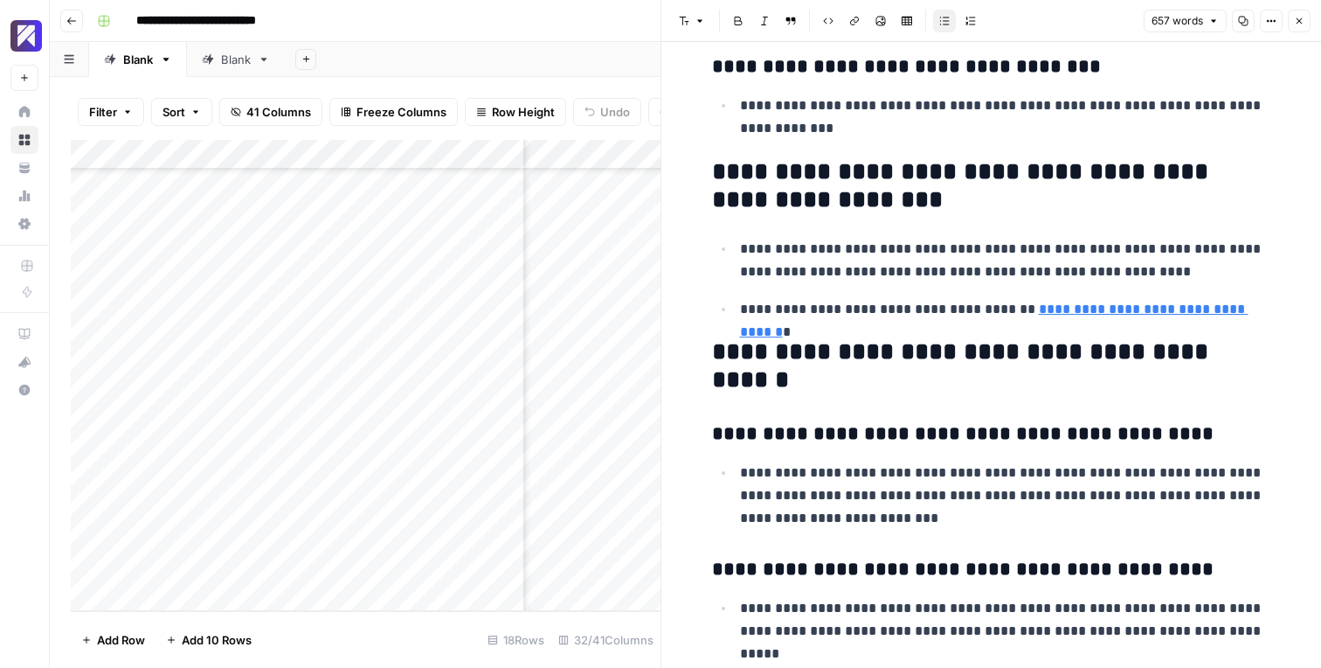
scroll to position [3266, 0]
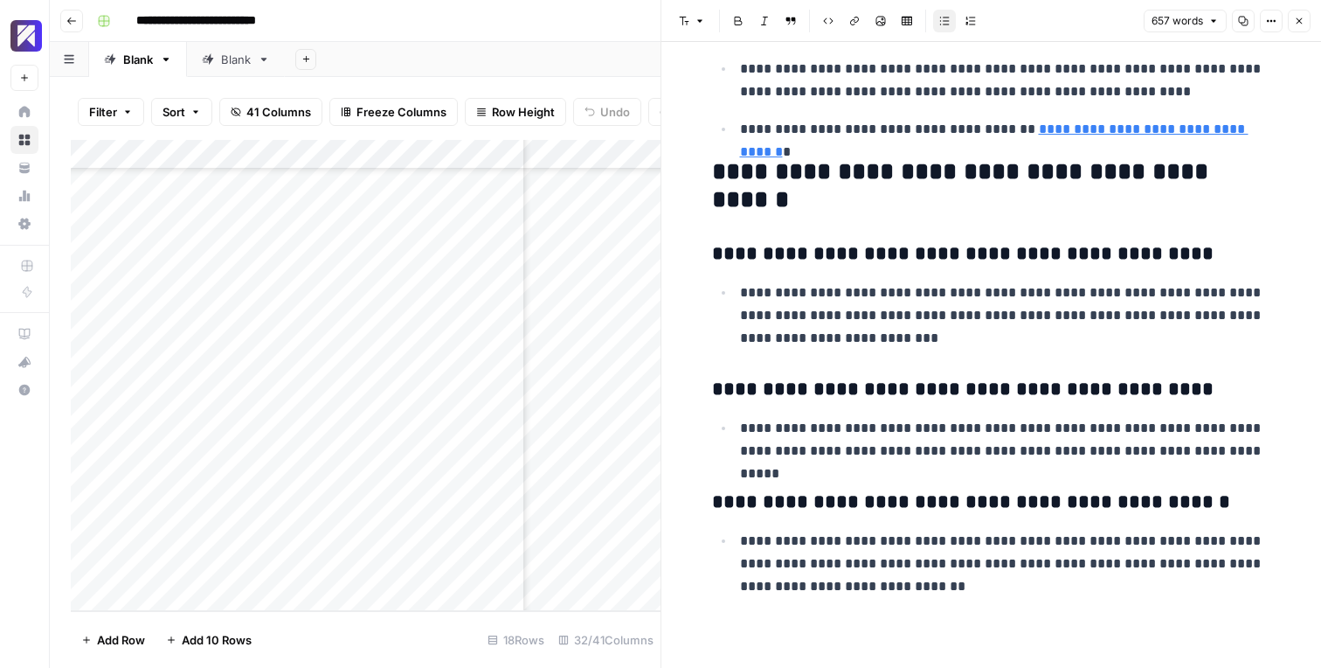
click at [616, 592] on div "Add Column" at bounding box center [366, 375] width 590 height 471
click at [1299, 24] on icon "button" at bounding box center [1299, 21] width 10 height 10
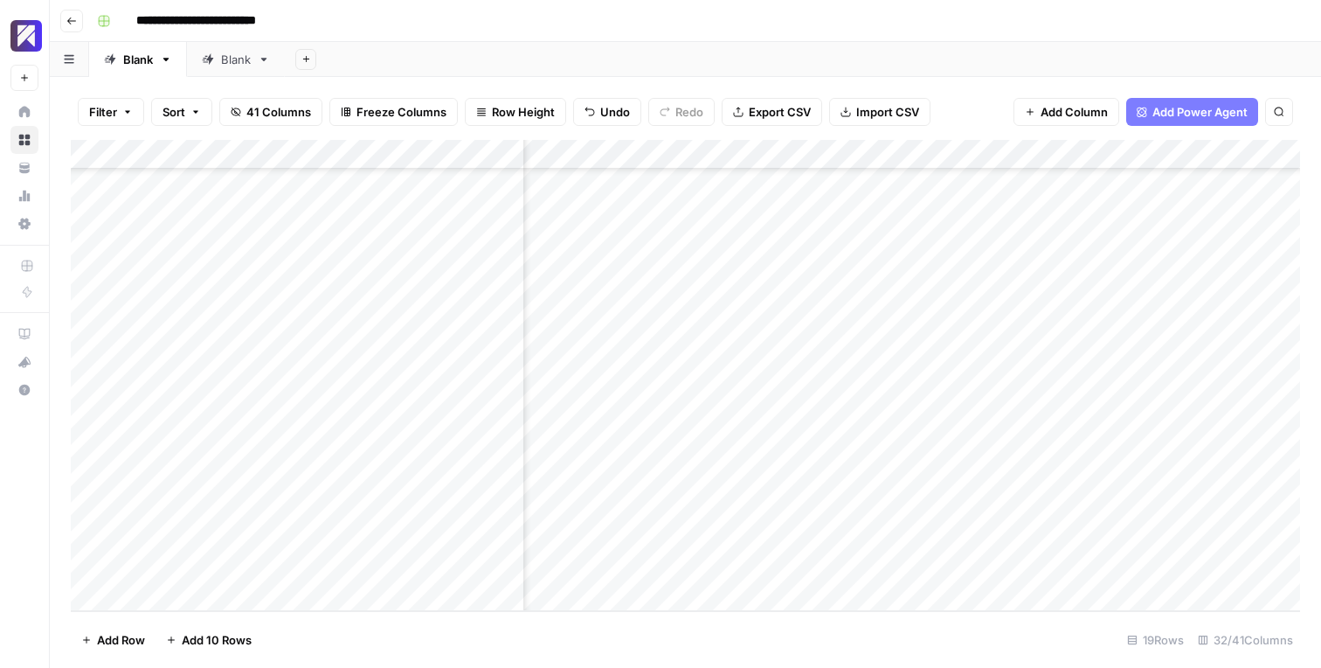
scroll to position [151, 1756]
click at [966, 481] on div "Add Column" at bounding box center [685, 375] width 1229 height 471
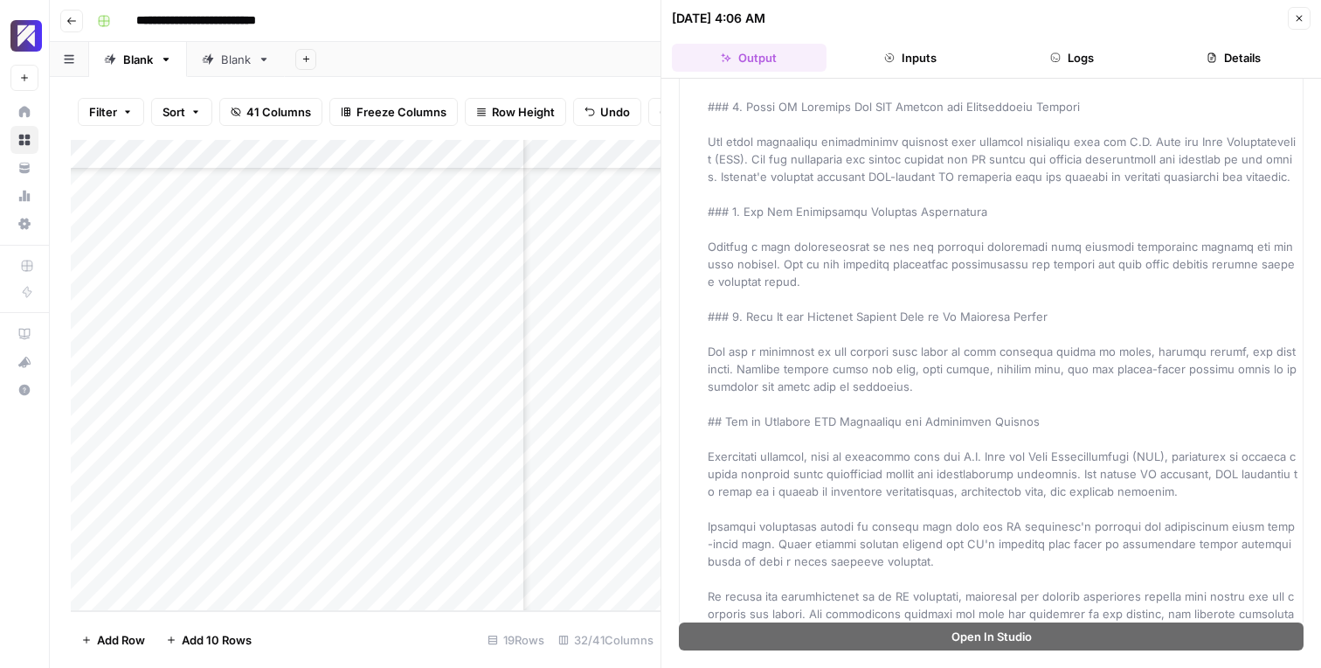
click at [922, 57] on button "Inputs" at bounding box center [911, 58] width 155 height 28
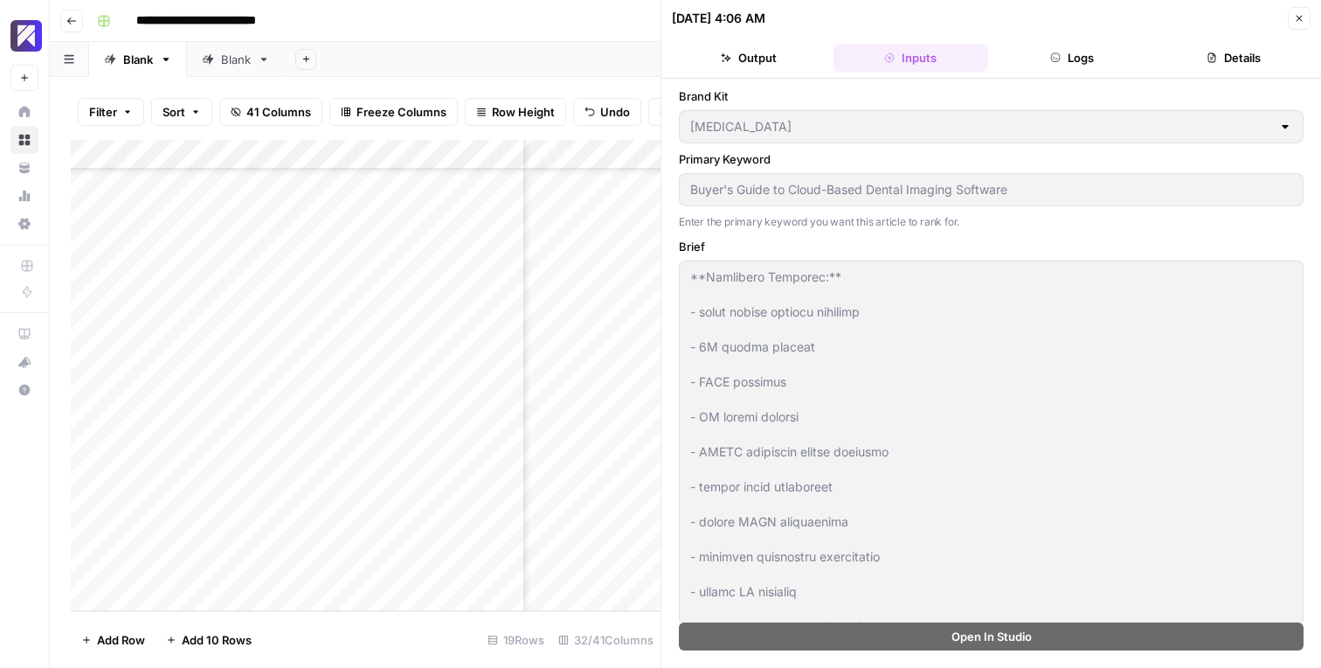
click at [1060, 59] on icon "button" at bounding box center [1055, 57] width 10 height 10
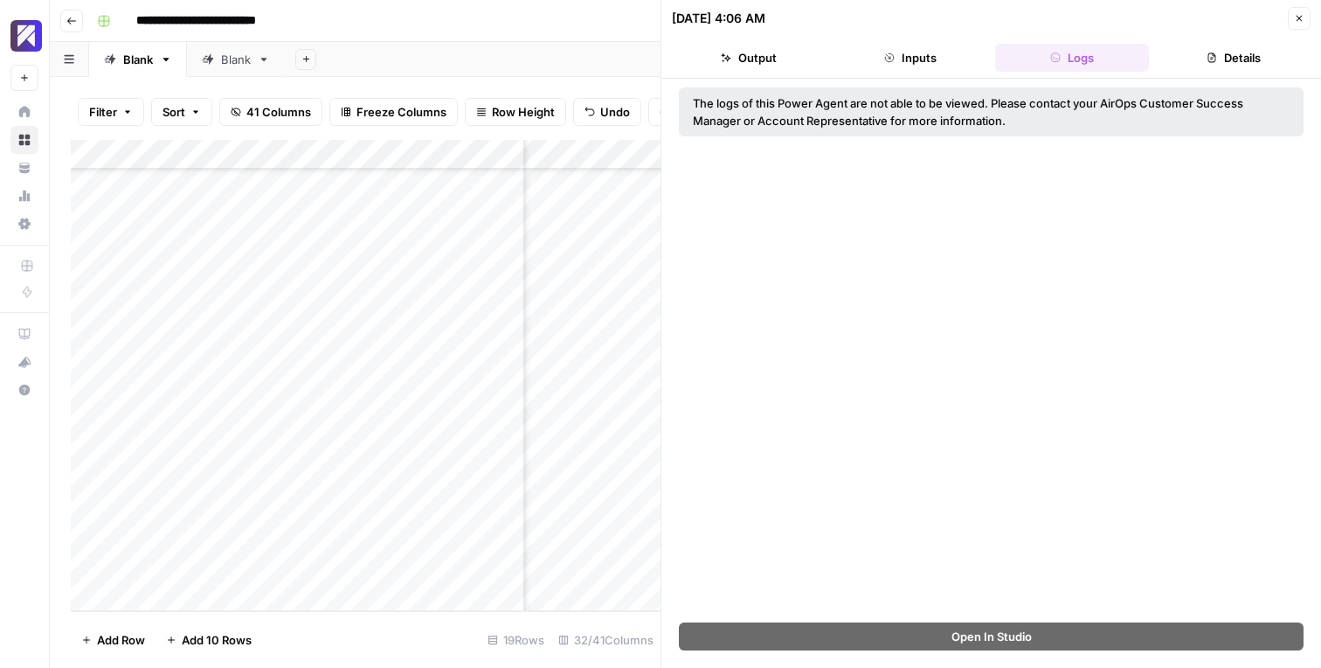
click at [940, 63] on button "Inputs" at bounding box center [911, 58] width 155 height 28
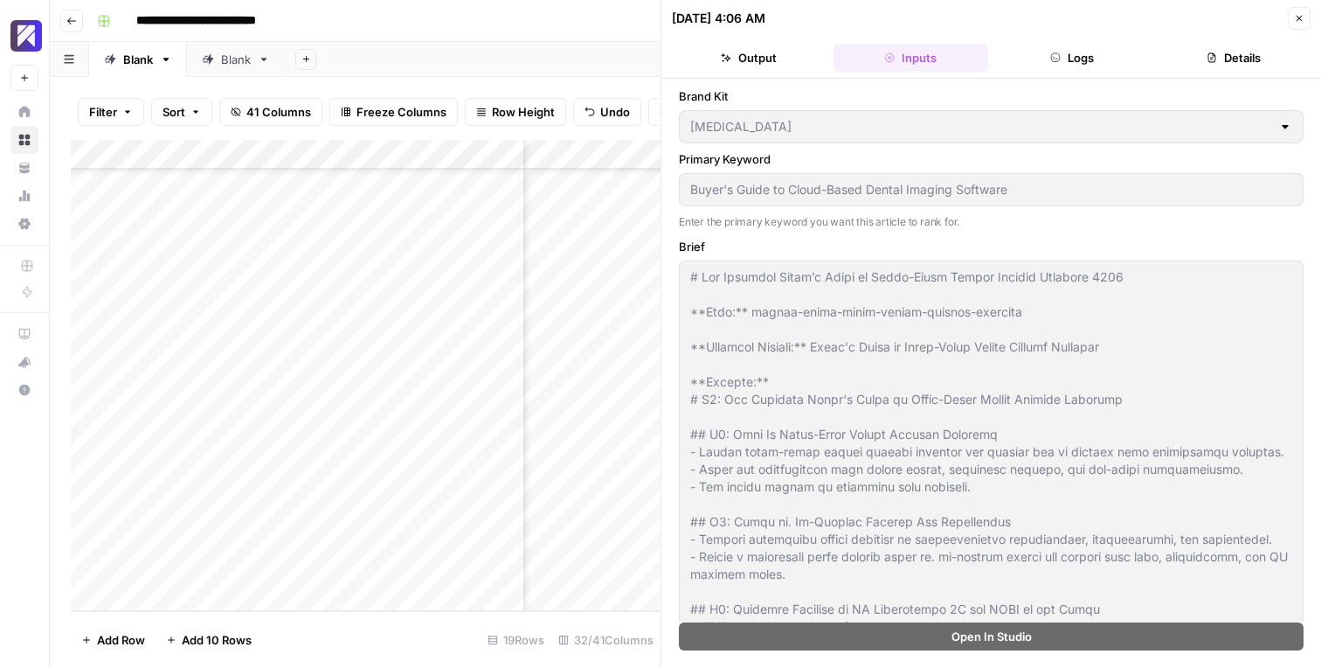
click at [1173, 45] on button "Details" at bounding box center [1233, 58] width 155 height 28
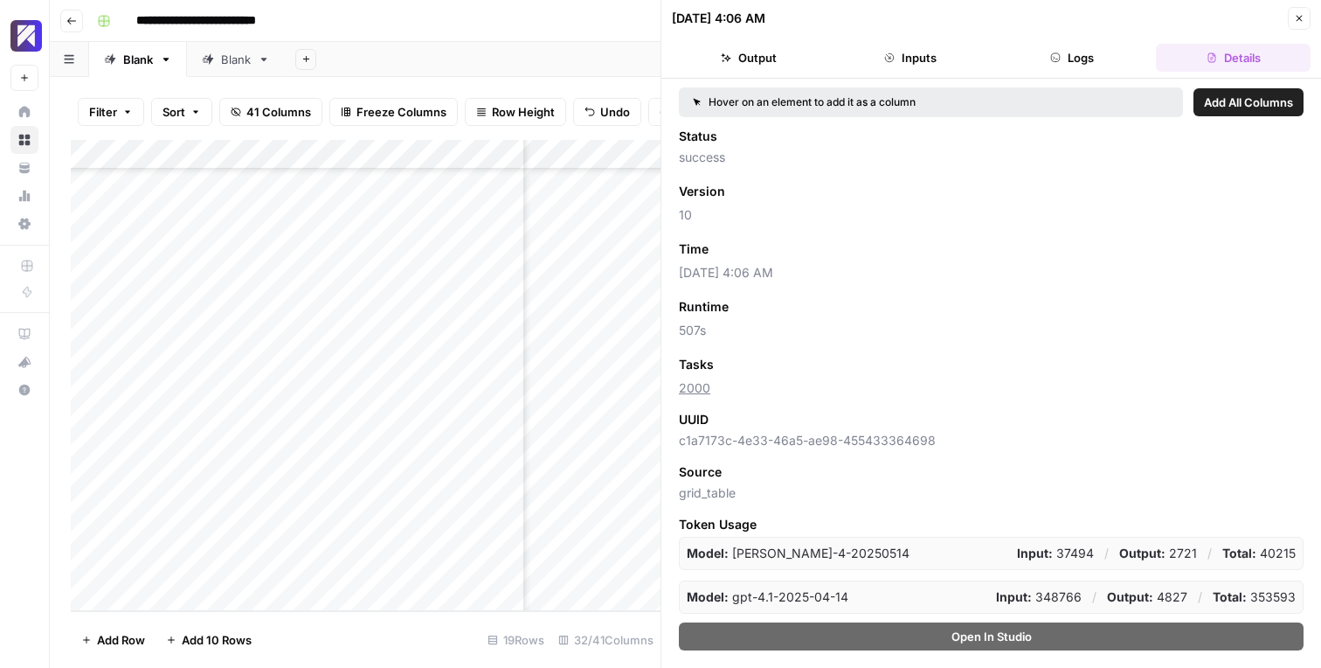
click at [1305, 12] on button "Close" at bounding box center [1299, 18] width 23 height 23
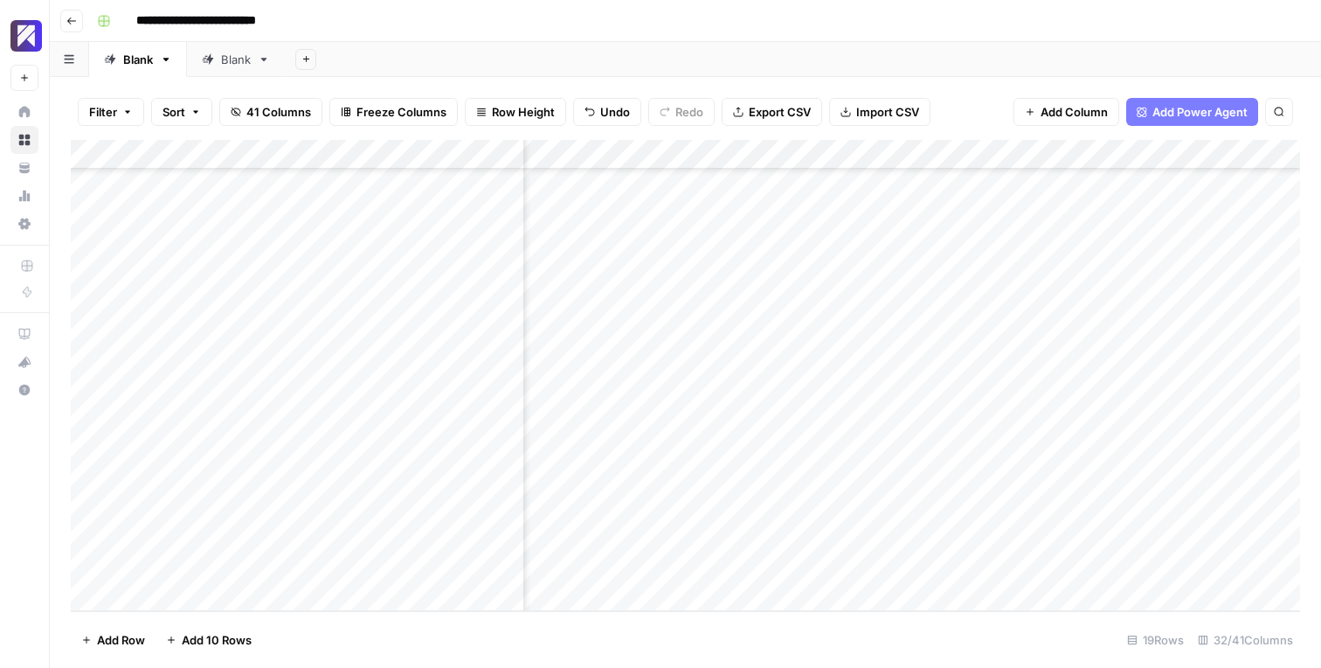
scroll to position [151, 5053]
